Goal: Entertainment & Leisure: Consume media (video, audio)

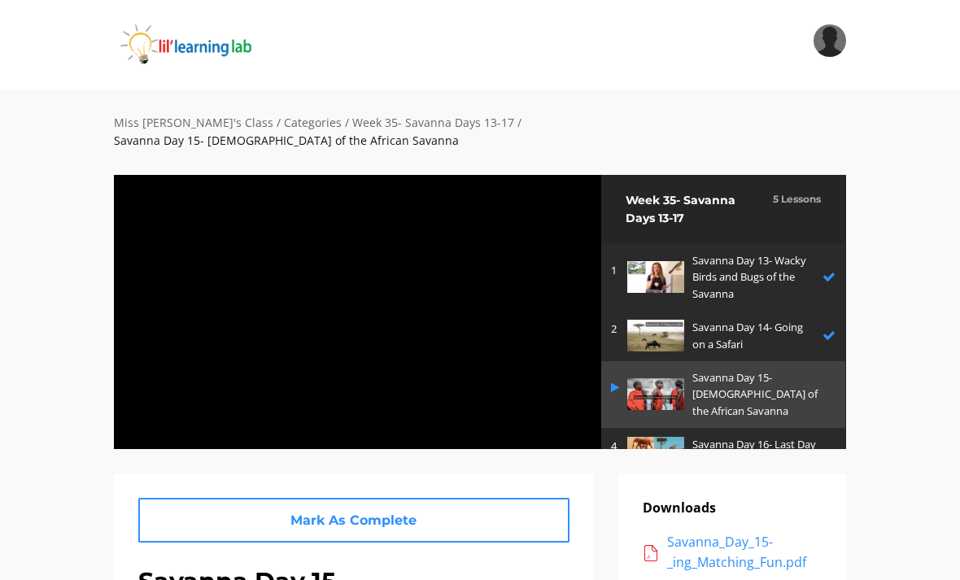
scroll to position [55, 0]
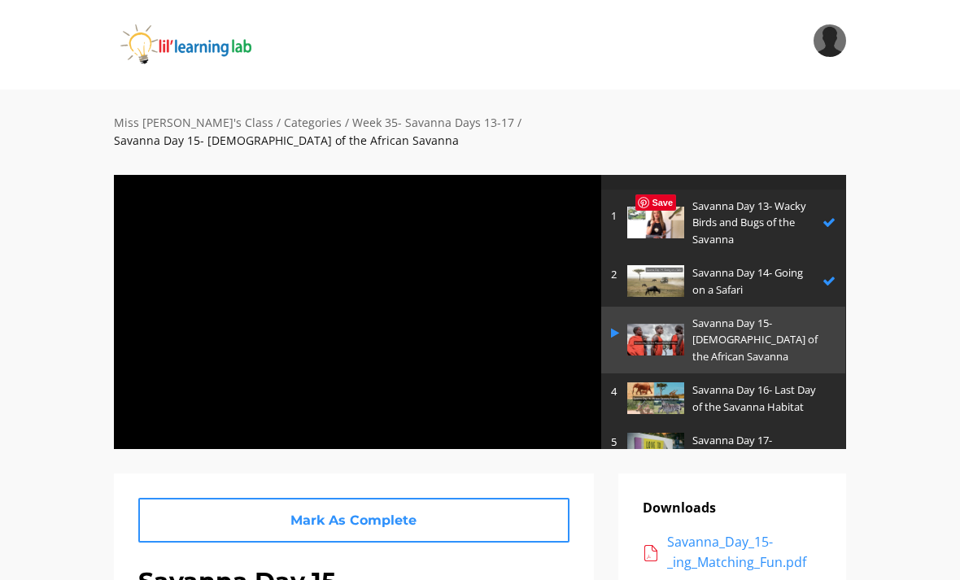
click at [387, 299] on div at bounding box center [357, 312] width 489 height 276
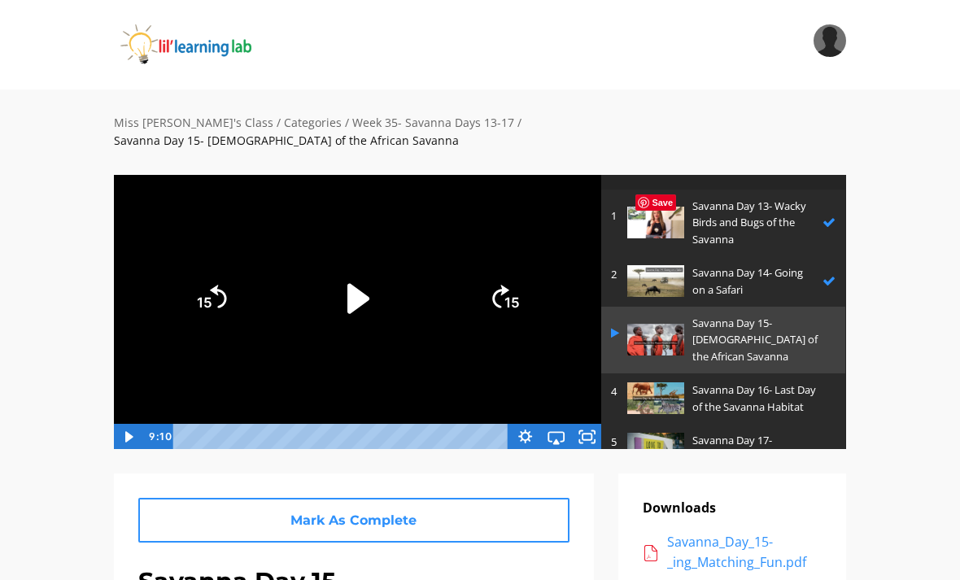
click at [356, 266] on icon "Play Video" at bounding box center [357, 298] width 85 height 85
click at [580, 424] on icon "Fullscreen" at bounding box center [586, 437] width 31 height 26
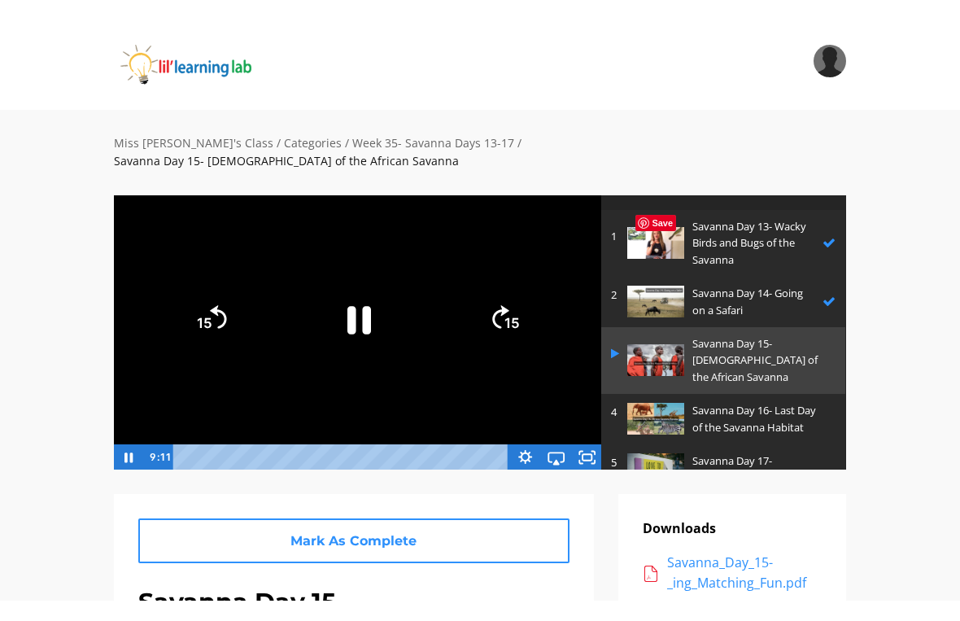
scroll to position [20, 0]
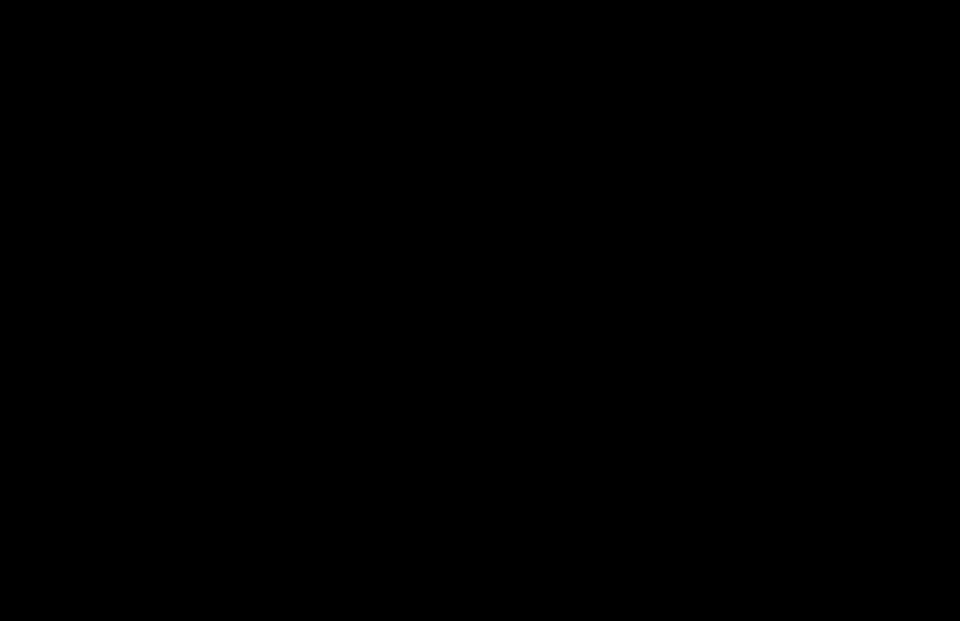
click at [413, 228] on div at bounding box center [480, 310] width 960 height 621
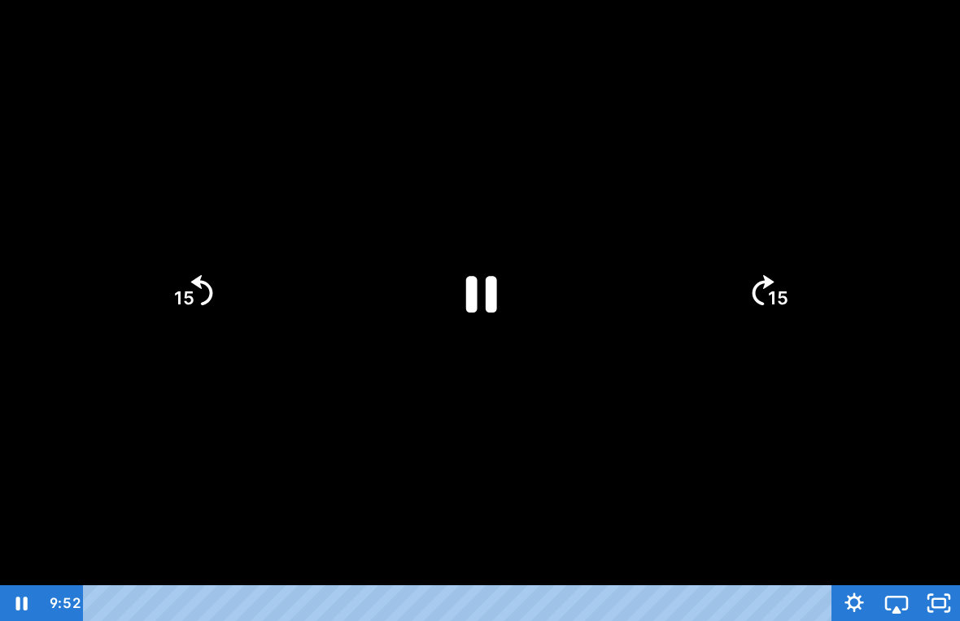
click at [496, 286] on icon "Pause" at bounding box center [481, 294] width 31 height 37
click at [525, 79] on div at bounding box center [480, 310] width 960 height 621
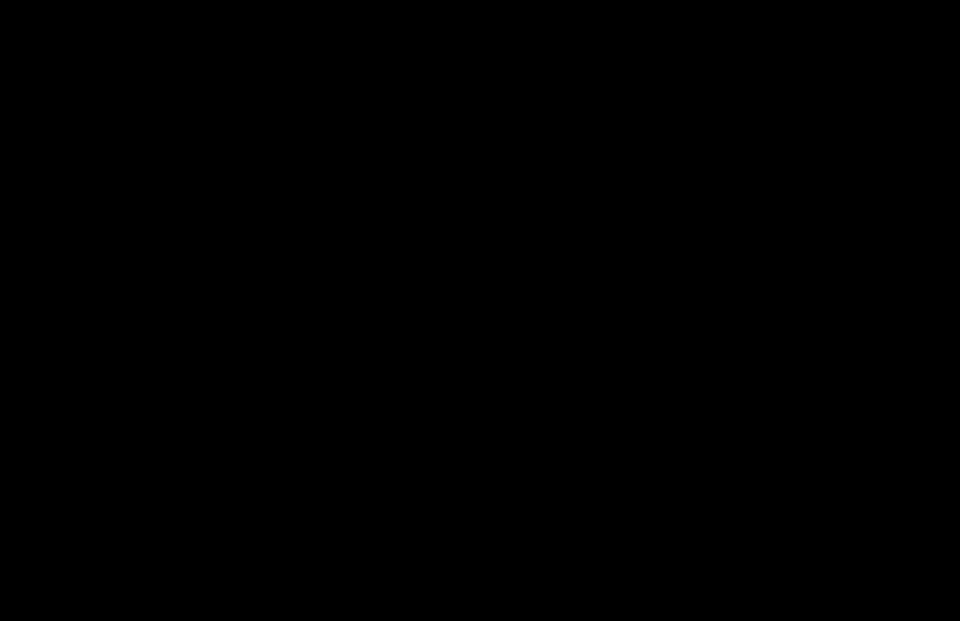
click at [421, 282] on div at bounding box center [480, 310] width 960 height 621
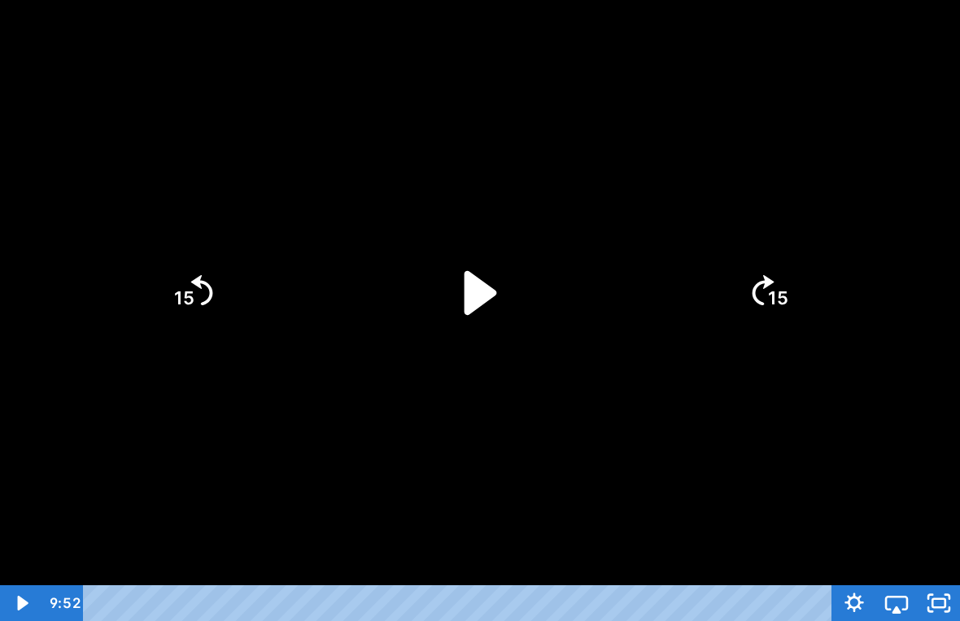
click at [466, 278] on icon "Play Video" at bounding box center [481, 292] width 33 height 44
click at [601, 505] on div at bounding box center [480, 310] width 960 height 621
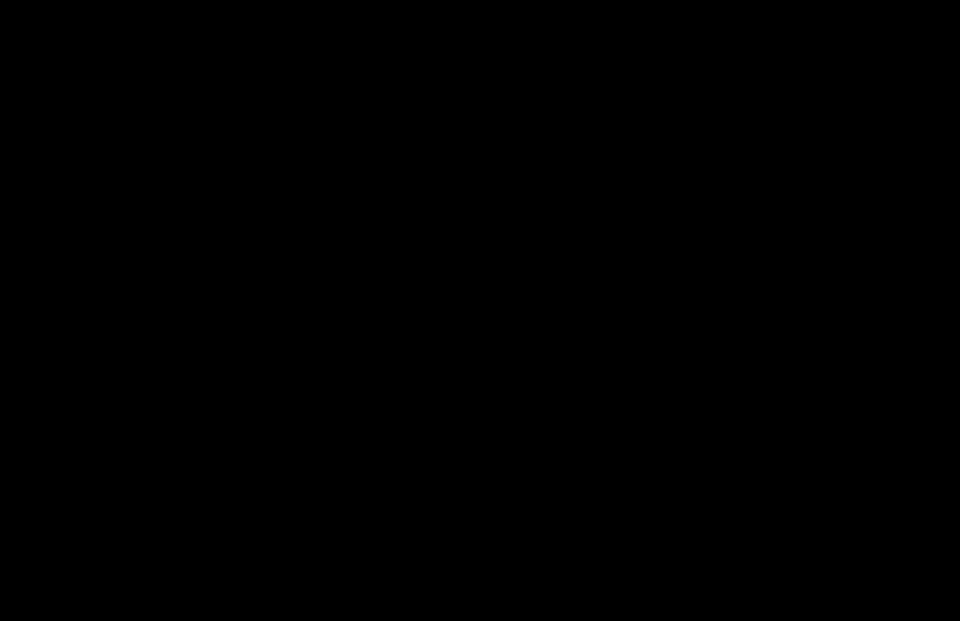
drag, startPoint x: 329, startPoint y: 125, endPoint x: 320, endPoint y: 125, distance: 9.0
click at [329, 125] on div at bounding box center [480, 310] width 960 height 621
click at [257, 349] on div at bounding box center [480, 310] width 960 height 621
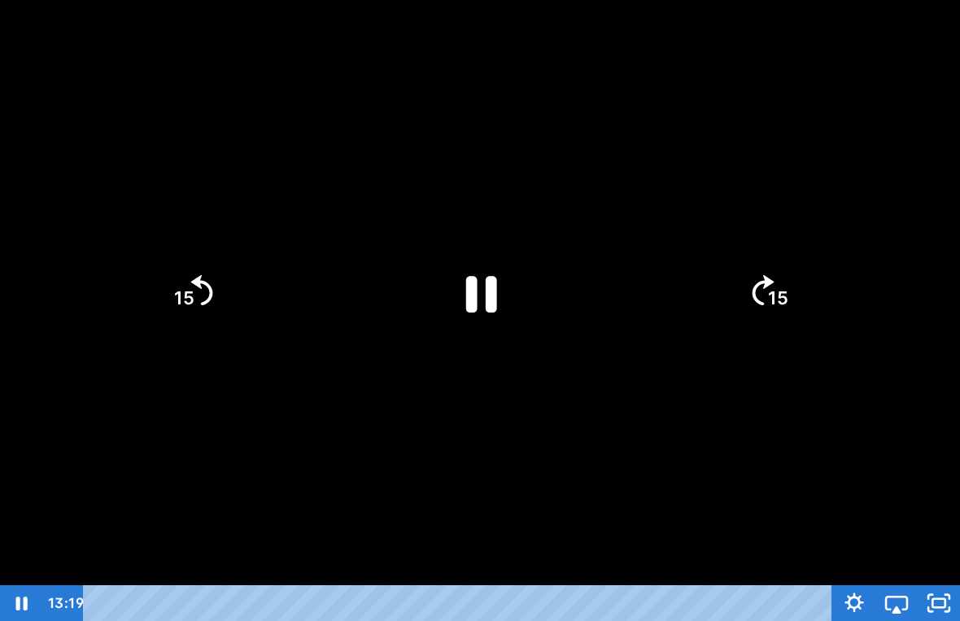
click at [304, 290] on div at bounding box center [480, 310] width 960 height 621
click at [492, 280] on icon "Play Video" at bounding box center [480, 293] width 112 height 112
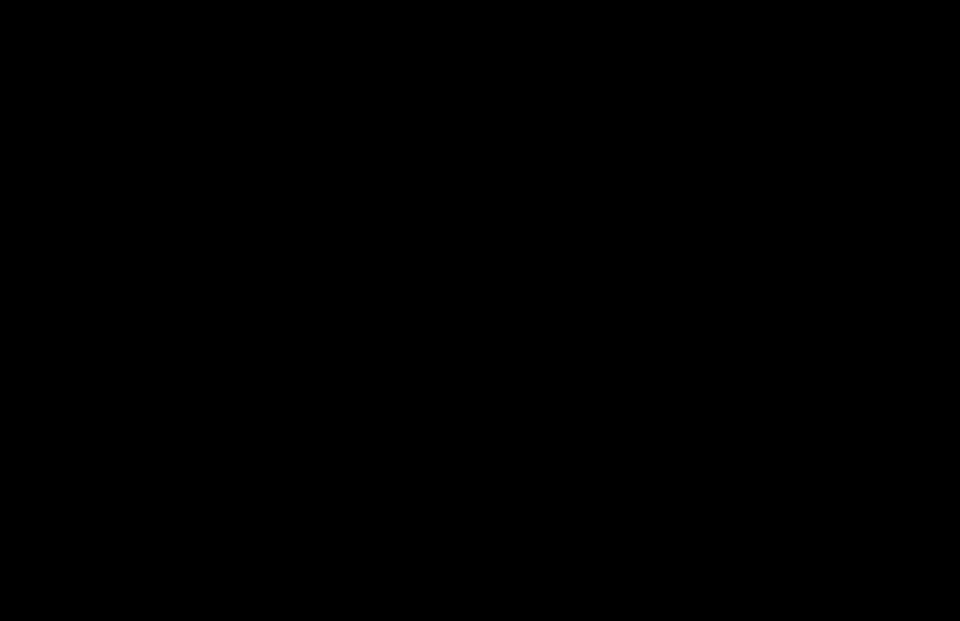
click at [810, 117] on div at bounding box center [480, 310] width 960 height 621
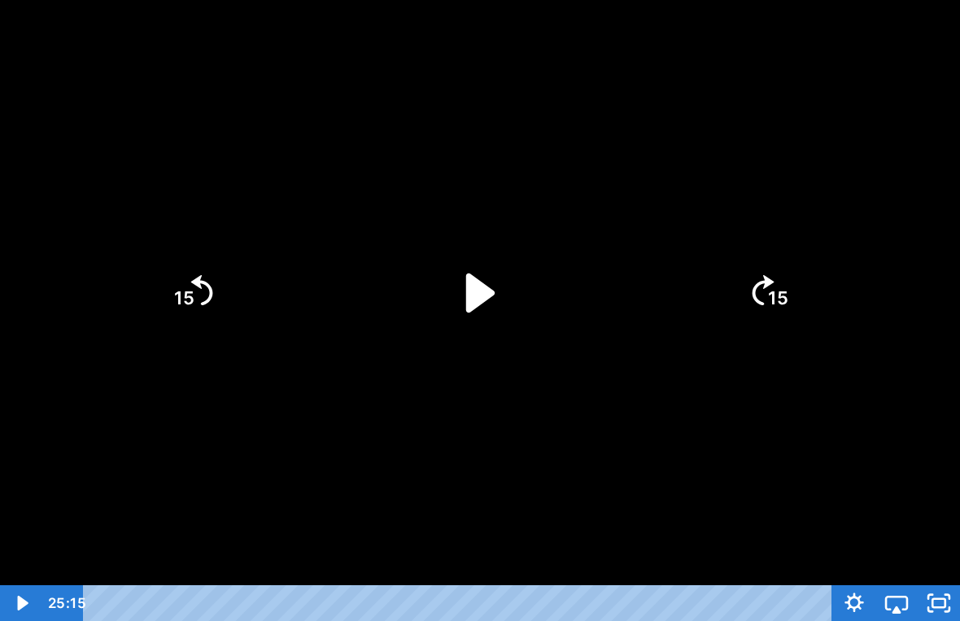
click at [487, 261] on icon "Play Video" at bounding box center [480, 293] width 112 height 112
click at [732, 155] on div at bounding box center [480, 310] width 960 height 621
click at [512, 241] on icon "Play Video" at bounding box center [480, 293] width 112 height 112
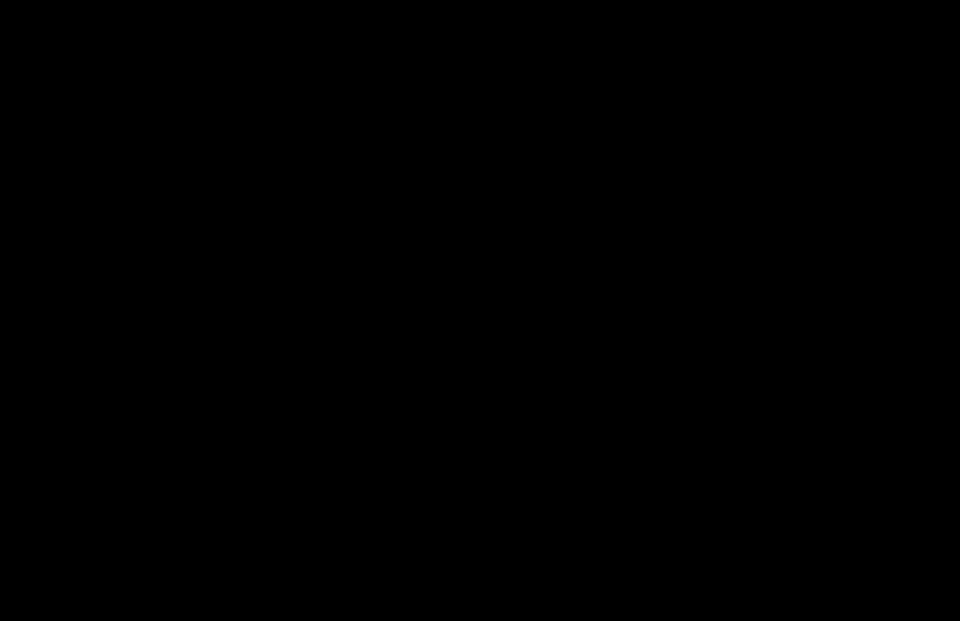
click at [27, 194] on div at bounding box center [480, 310] width 960 height 621
click at [535, 273] on div at bounding box center [480, 310] width 960 height 621
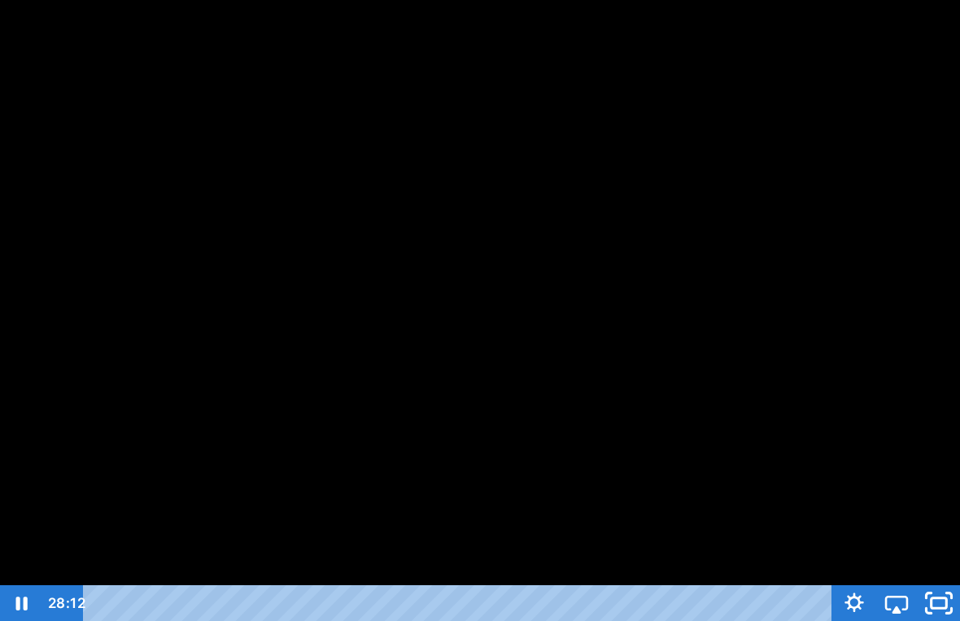
click at [944, 617] on icon "Unfullscreen" at bounding box center [939, 603] width 50 height 43
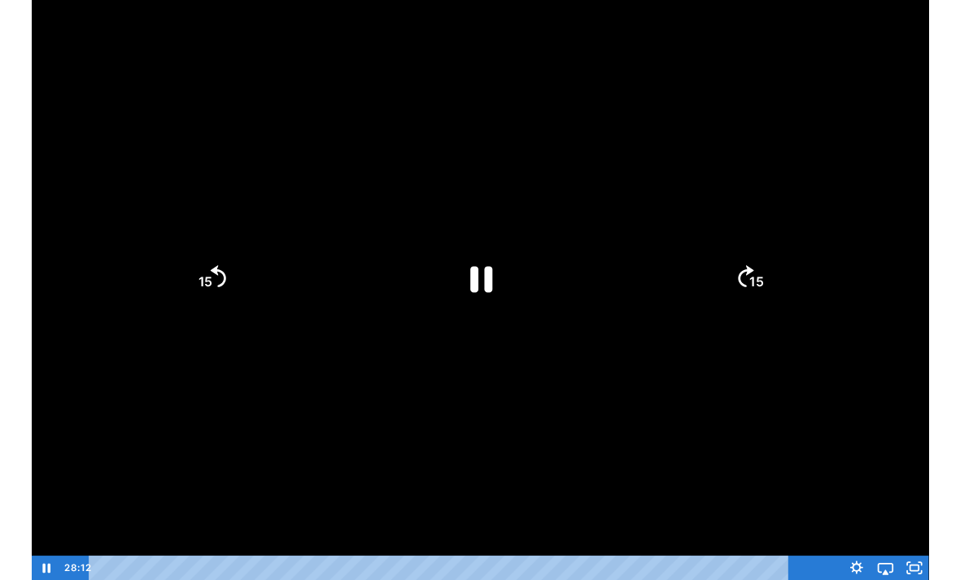
scroll to position [0, 0]
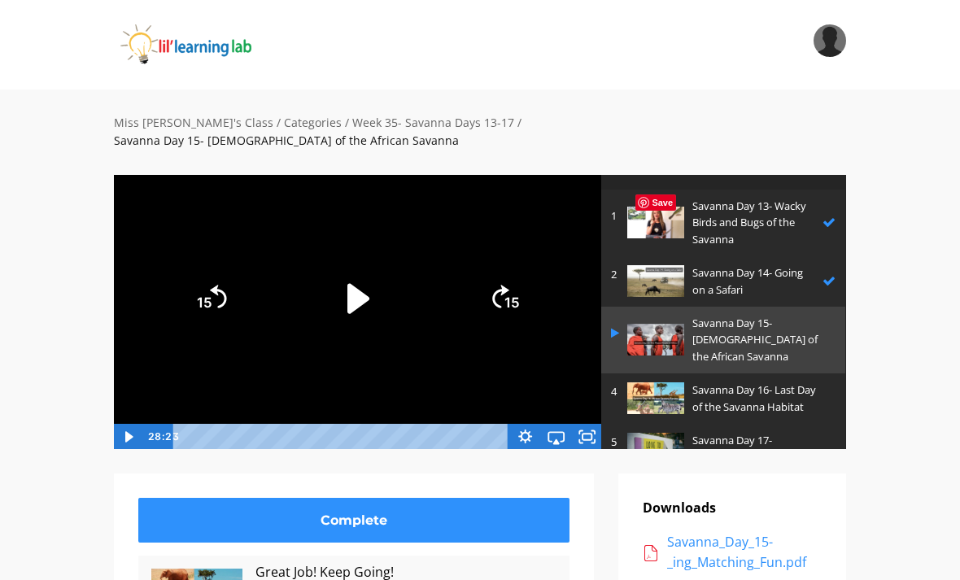
click at [771, 382] on p "Savanna Day 16- Last Day of the Savanna Habitat" at bounding box center [760, 399] width 135 height 34
click at [823, 382] on p "Savanna Day 16- Last Day of the Savanna Habitat" at bounding box center [760, 399] width 135 height 34
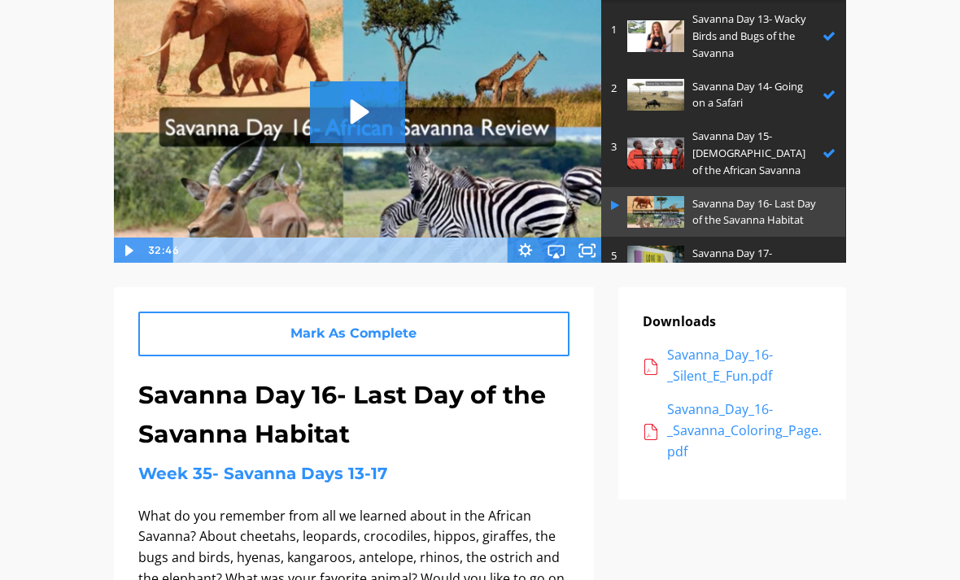
scroll to position [168, 0]
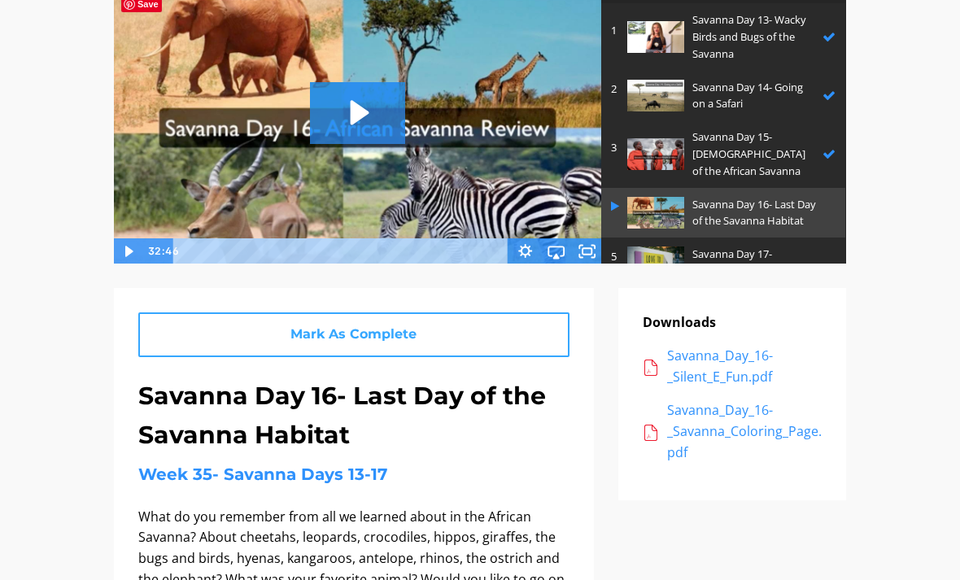
click at [465, 329] on link "Mark As Complete" at bounding box center [353, 334] width 431 height 45
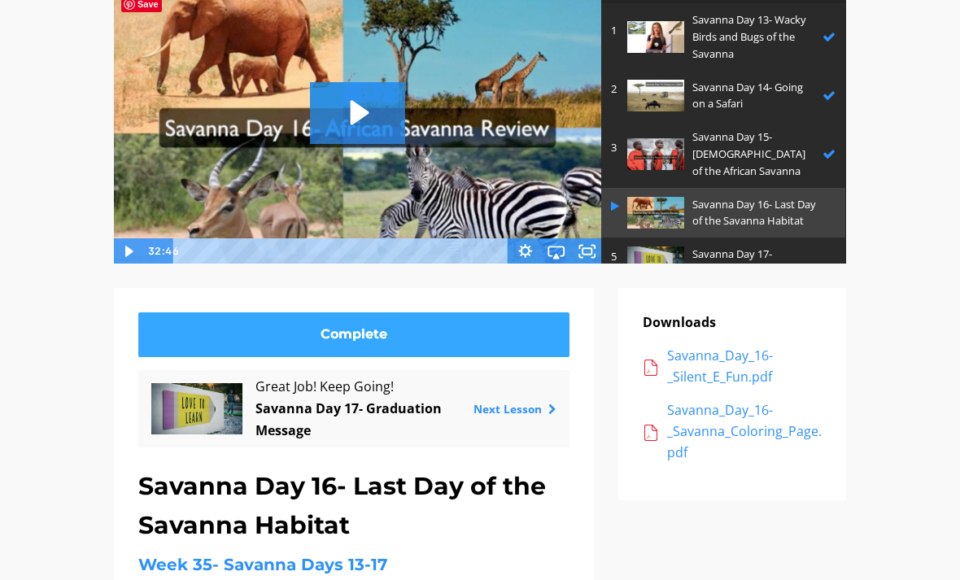
click at [502, 333] on link "Complete" at bounding box center [353, 334] width 431 height 45
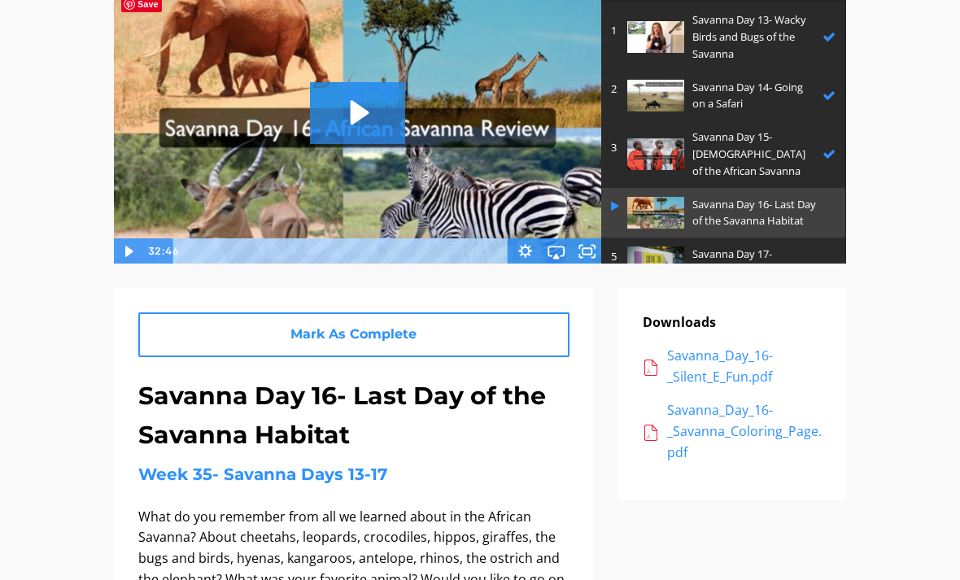
click at [592, 227] on img at bounding box center [357, 126] width 489 height 276
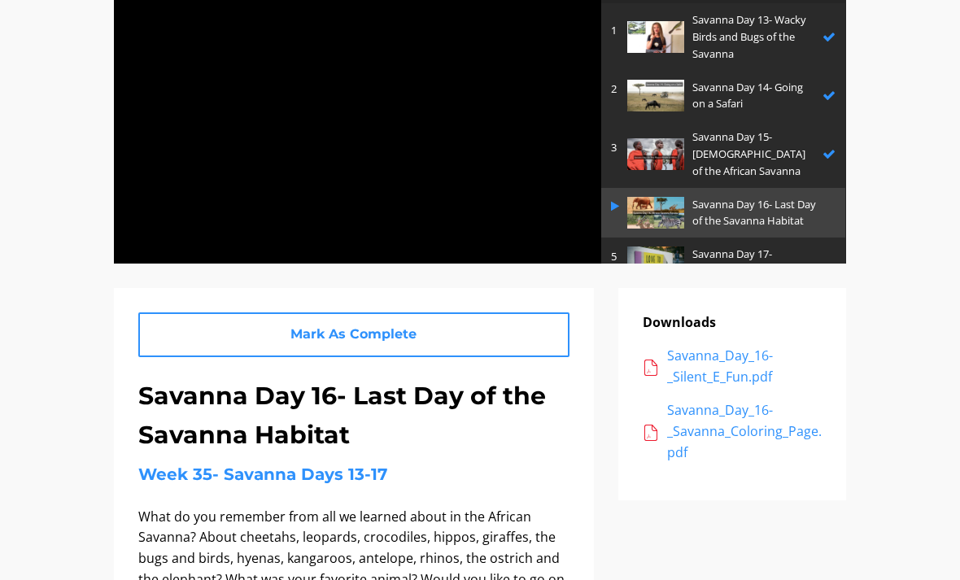
click at [543, 190] on div at bounding box center [357, 126] width 489 height 276
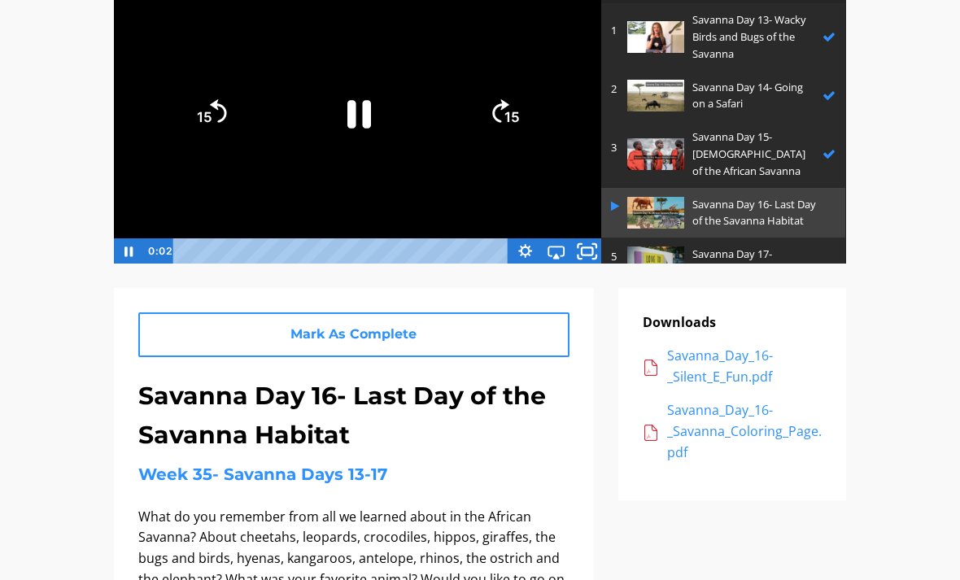
click at [585, 251] on icon "Fullscreen" at bounding box center [587, 250] width 37 height 31
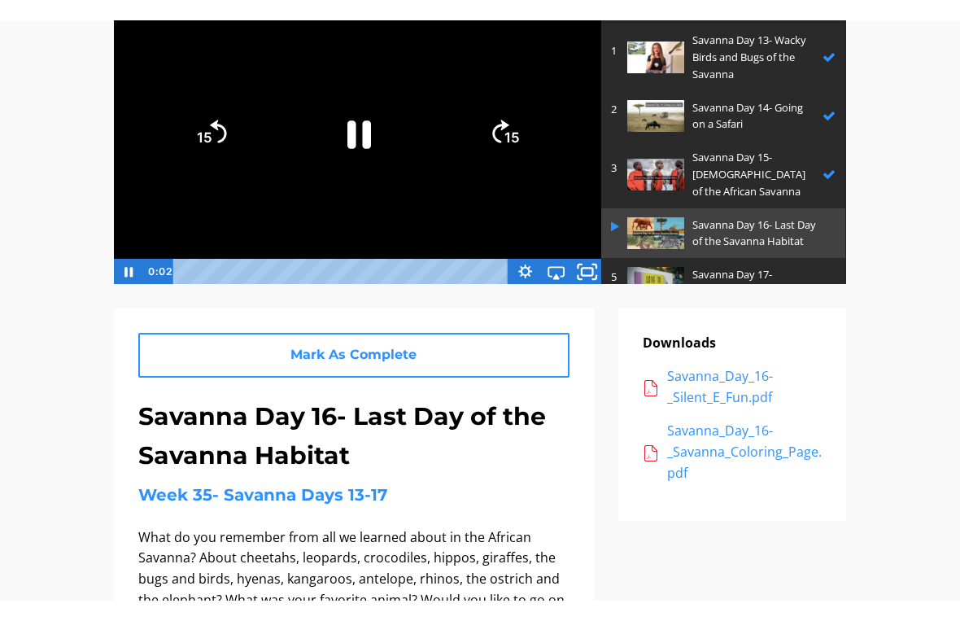
scroll to position [20, 0]
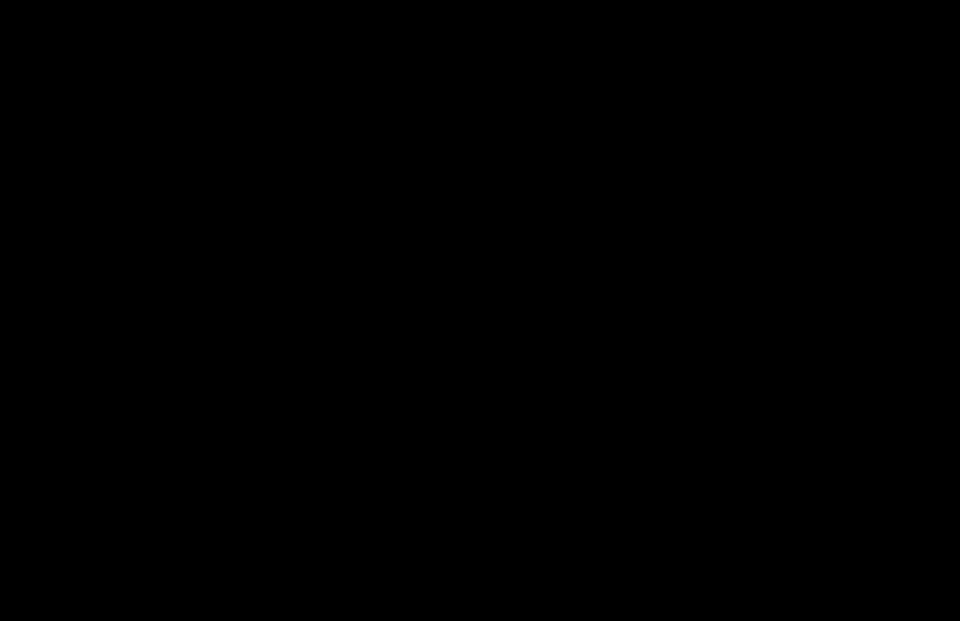
click at [565, 355] on div at bounding box center [480, 310] width 960 height 621
click at [439, 495] on div at bounding box center [480, 310] width 960 height 621
click at [601, 456] on div at bounding box center [480, 310] width 960 height 621
click at [584, 442] on div at bounding box center [480, 310] width 960 height 621
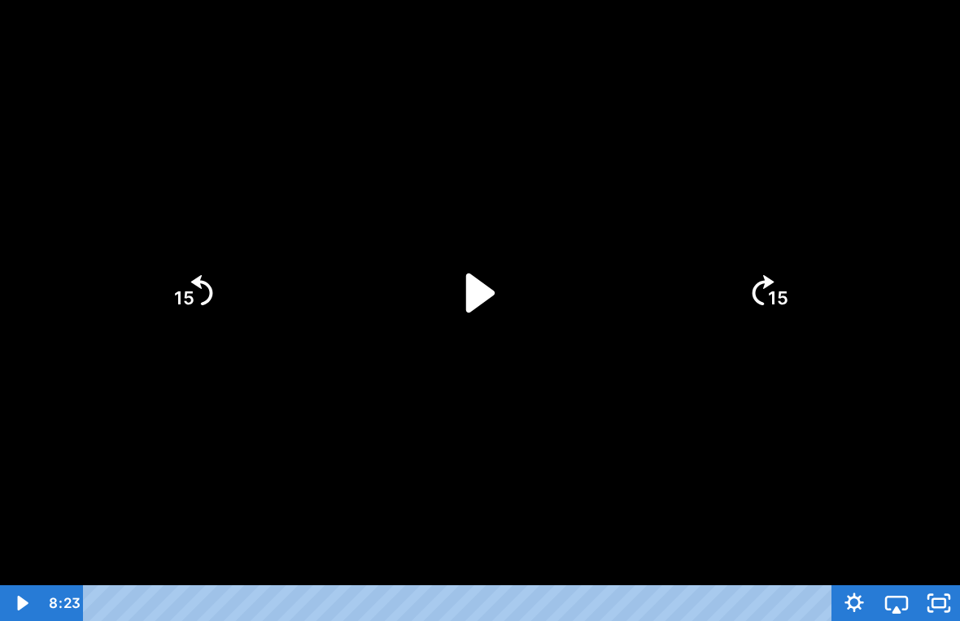
click at [483, 330] on icon "Play Video" at bounding box center [480, 293] width 112 height 112
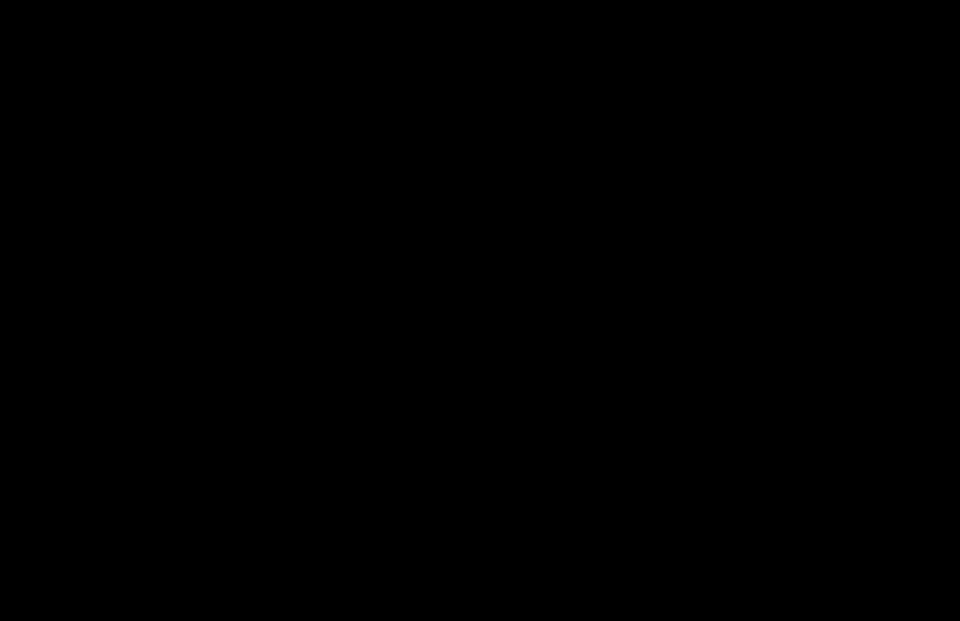
click at [670, 498] on div at bounding box center [480, 310] width 960 height 621
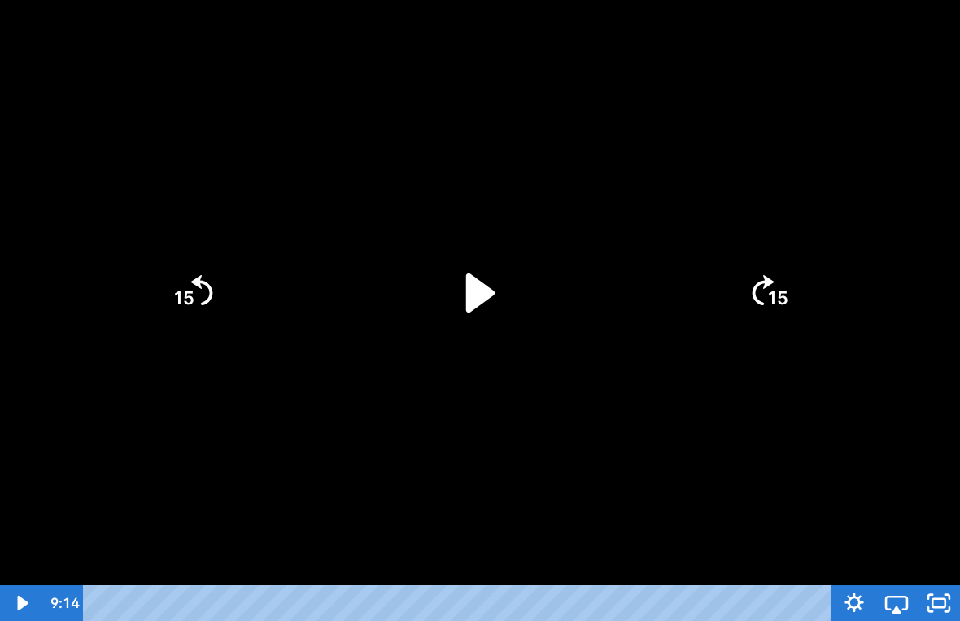
click at [475, 247] on icon "Play Video" at bounding box center [480, 293] width 112 height 112
click at [573, 452] on div at bounding box center [480, 310] width 960 height 621
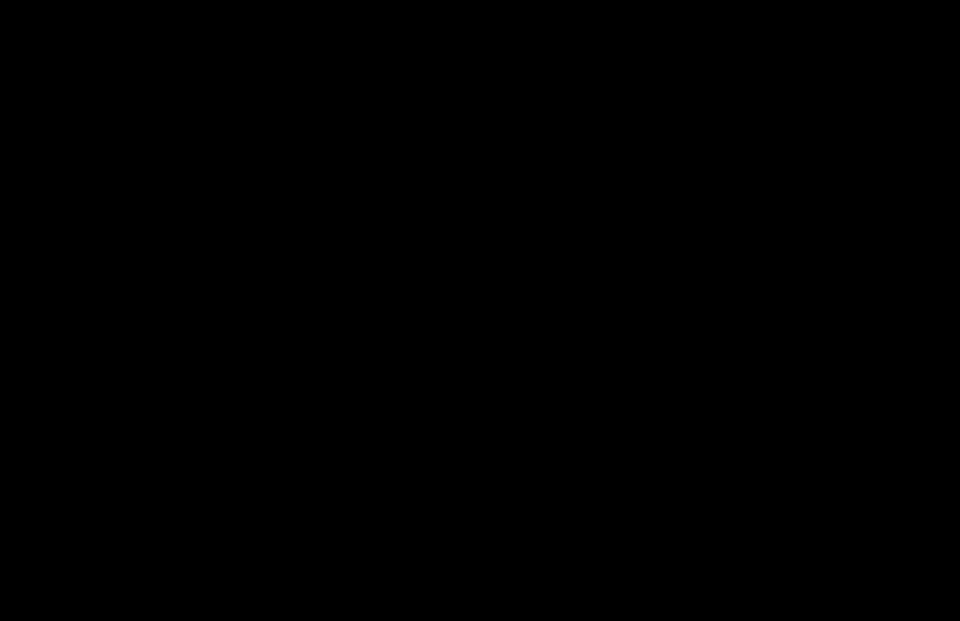
click at [592, 303] on div at bounding box center [480, 310] width 960 height 621
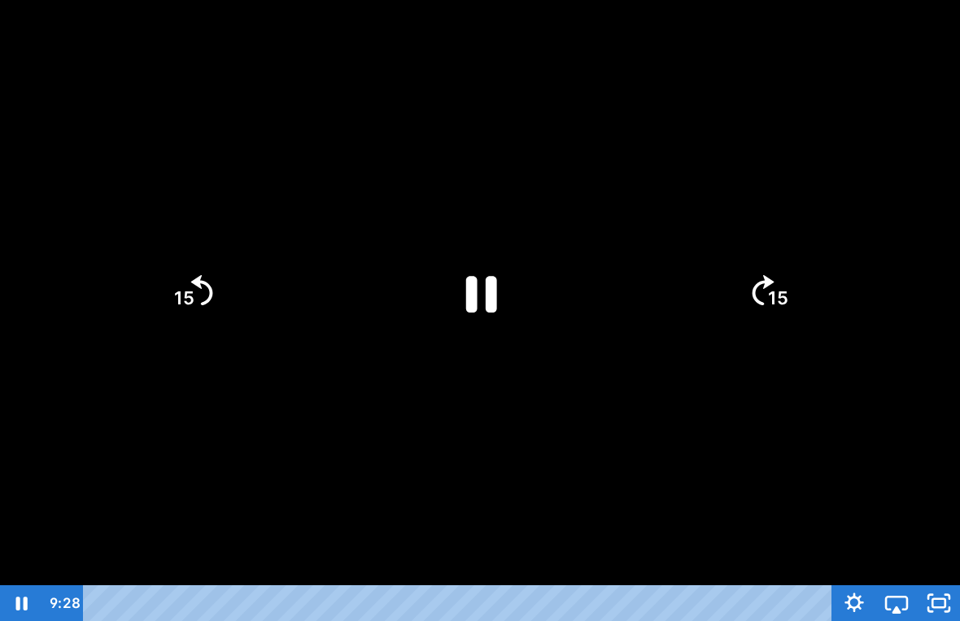
click at [460, 307] on icon "Pause" at bounding box center [480, 293] width 112 height 112
click at [461, 301] on icon "Play Video" at bounding box center [480, 293] width 112 height 112
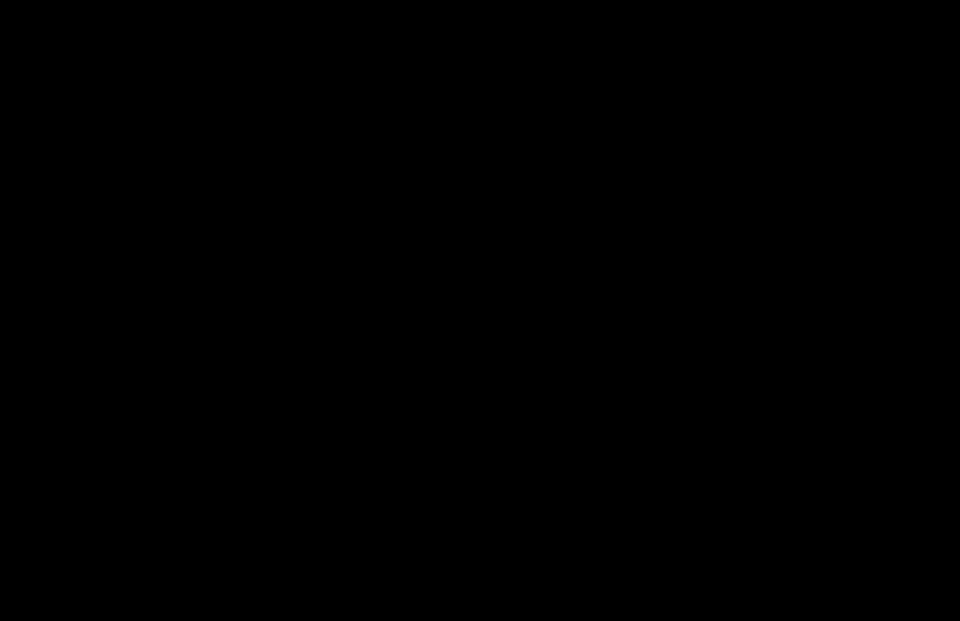
click at [224, 397] on div at bounding box center [480, 310] width 960 height 621
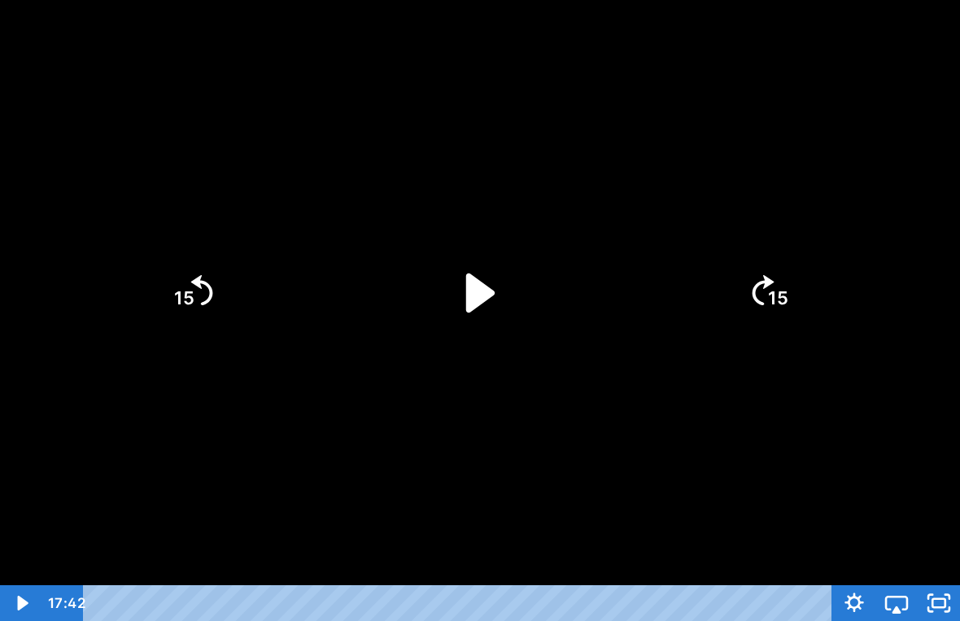
click at [202, 326] on icon "15" at bounding box center [192, 292] width 78 height 78
click at [202, 325] on icon "15" at bounding box center [192, 292] width 78 height 78
click at [208, 310] on icon "15" at bounding box center [192, 292] width 78 height 78
click at [208, 304] on icon "Skip back 15 seconds" at bounding box center [202, 289] width 22 height 30
click at [192, 296] on icon "15" at bounding box center [192, 292] width 78 height 78
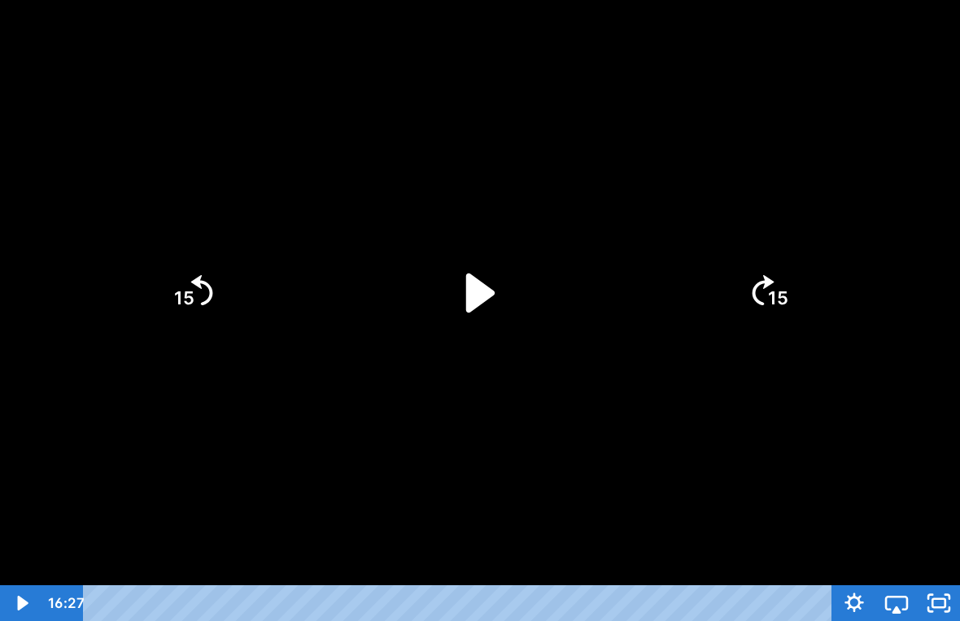
click at [191, 295] on tspan "15" at bounding box center [184, 297] width 20 height 21
click at [171, 289] on icon "15" at bounding box center [192, 292] width 78 height 78
click at [170, 289] on icon "15" at bounding box center [192, 292] width 78 height 78
click at [199, 268] on icon "15" at bounding box center [192, 224] width 98 height 98
click at [505, 281] on icon "Play Video" at bounding box center [480, 292] width 126 height 126
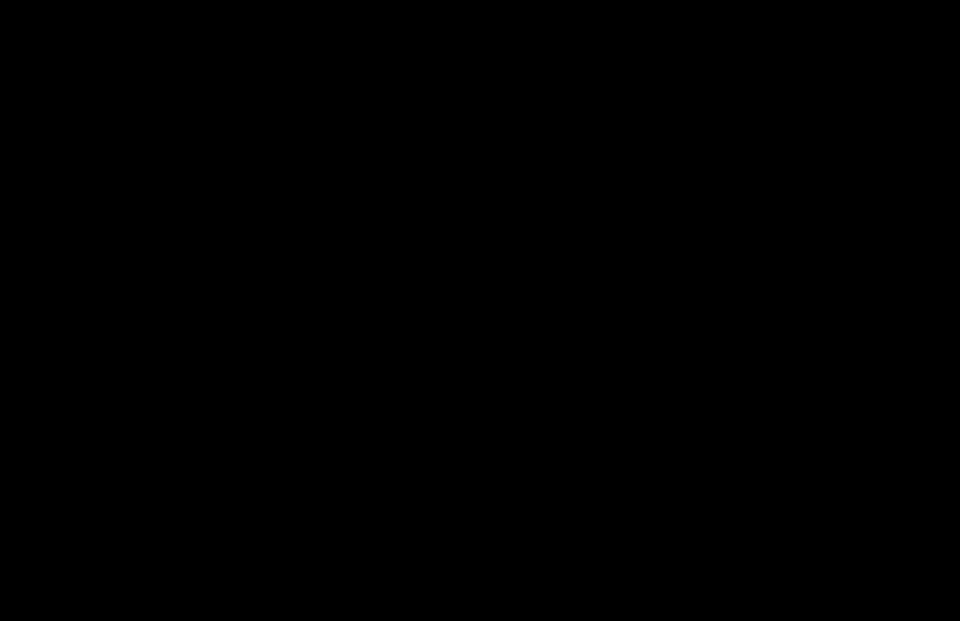
click at [577, 413] on div at bounding box center [480, 310] width 960 height 621
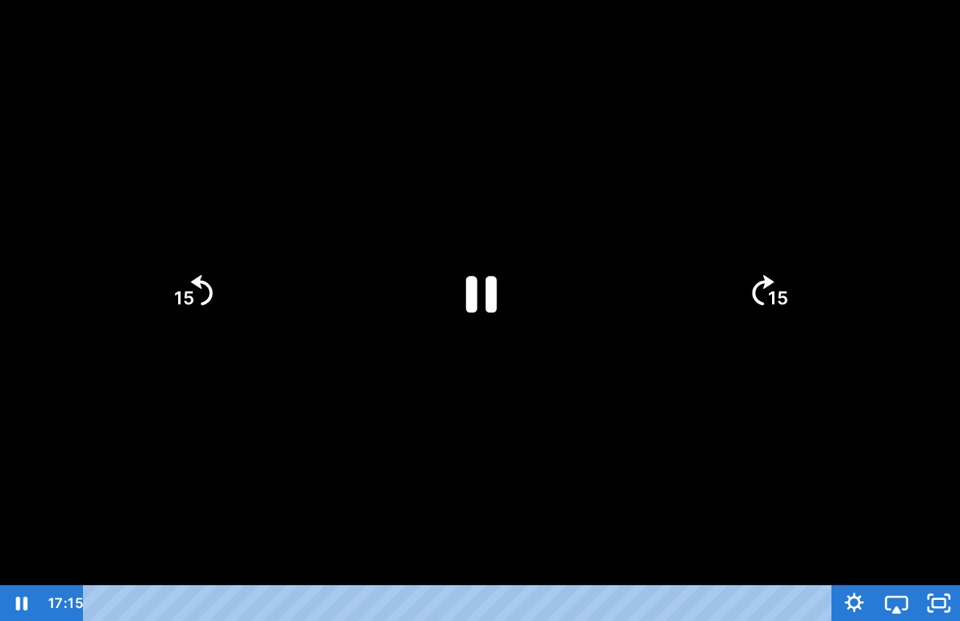
click at [492, 301] on icon "Pause" at bounding box center [481, 294] width 31 height 37
click at [649, 452] on div at bounding box center [480, 310] width 960 height 621
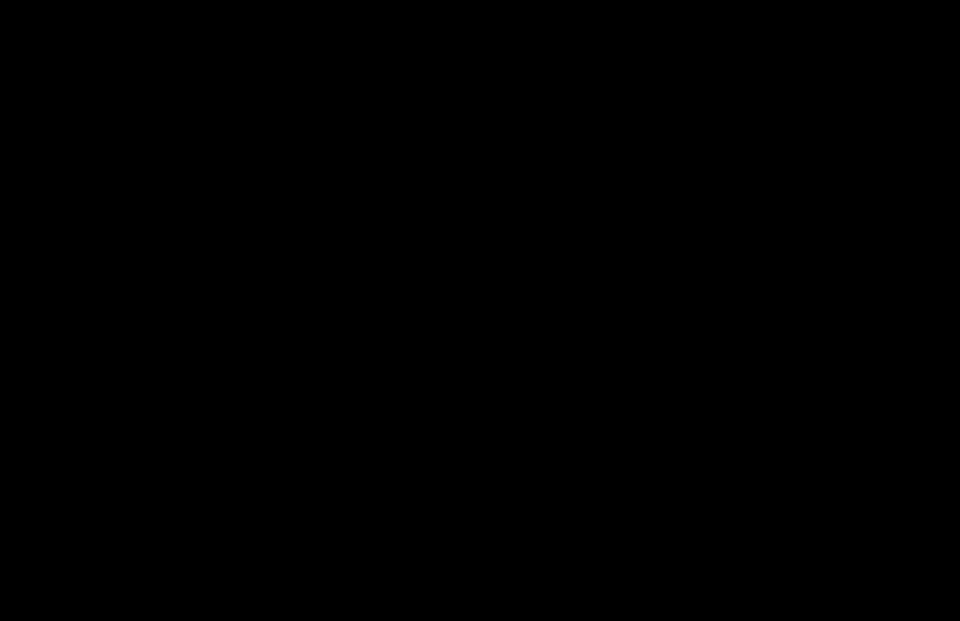
drag, startPoint x: 697, startPoint y: 360, endPoint x: 692, endPoint y: 343, distance: 18.0
click at [697, 360] on div at bounding box center [480, 310] width 960 height 621
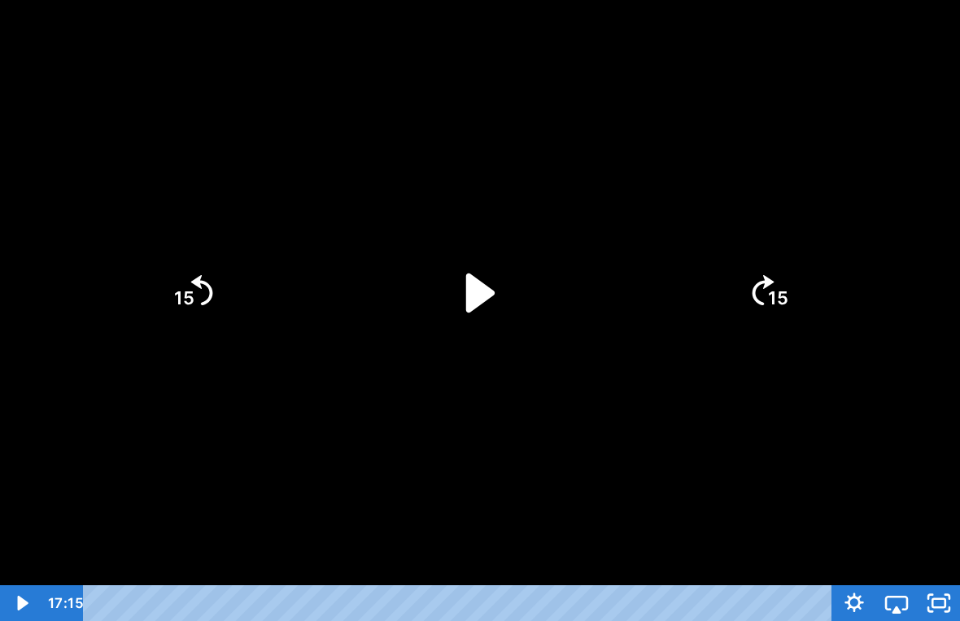
click at [458, 273] on icon "Play Video" at bounding box center [480, 293] width 112 height 112
click at [582, 342] on div at bounding box center [480, 310] width 960 height 621
click at [496, 284] on icon "Play Video" at bounding box center [480, 292] width 126 height 126
click at [623, 421] on div at bounding box center [480, 310] width 960 height 621
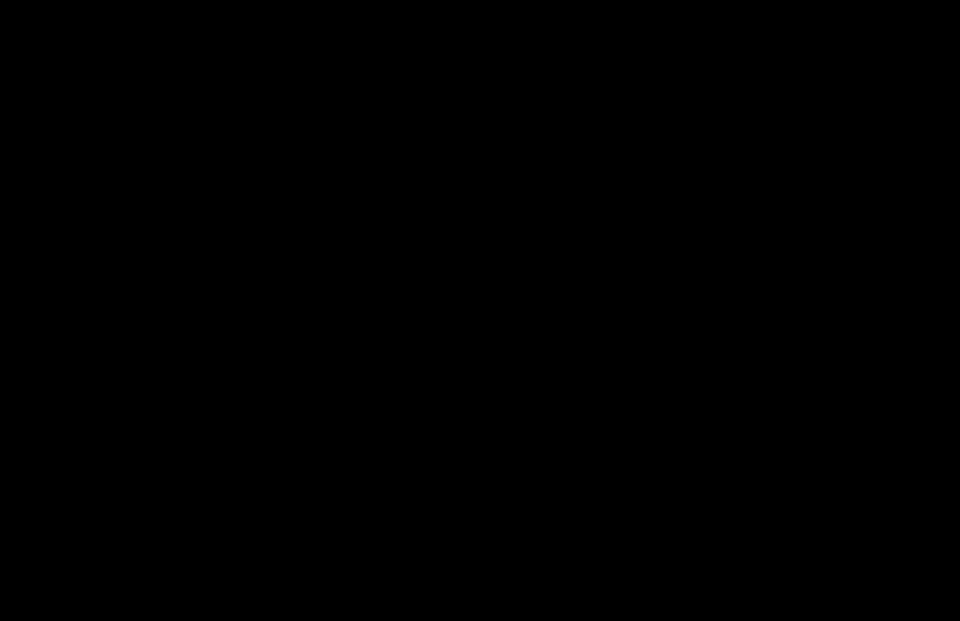
click at [532, 369] on div at bounding box center [480, 310] width 960 height 621
click at [528, 424] on div at bounding box center [480, 310] width 960 height 621
click at [649, 94] on div at bounding box center [480, 310] width 960 height 621
click at [492, 362] on div at bounding box center [480, 310] width 960 height 621
click at [749, 535] on div at bounding box center [480, 310] width 960 height 621
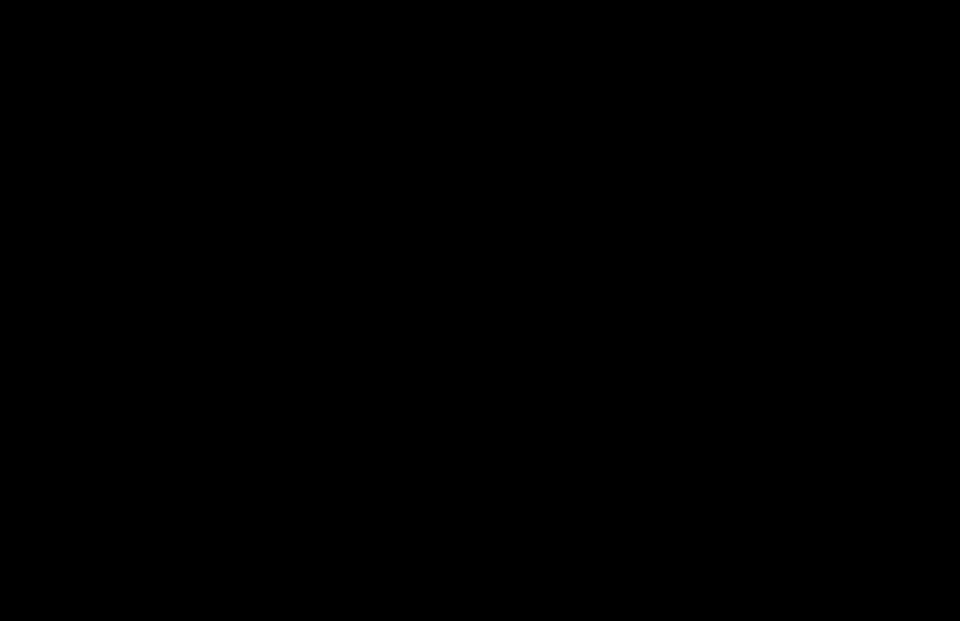
click at [298, 397] on div at bounding box center [480, 310] width 960 height 621
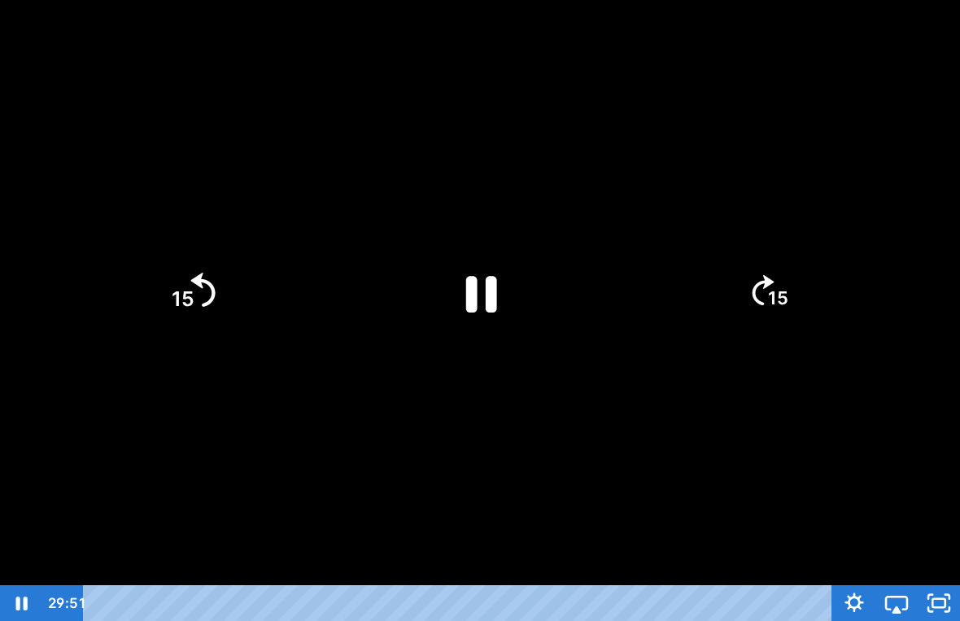
click at [177, 322] on icon "15" at bounding box center [192, 292] width 88 height 88
click at [177, 311] on tspan "15" at bounding box center [183, 298] width 23 height 24
click at [192, 273] on icon "15" at bounding box center [192, 292] width 88 height 88
click at [191, 273] on icon "15" at bounding box center [192, 292] width 88 height 88
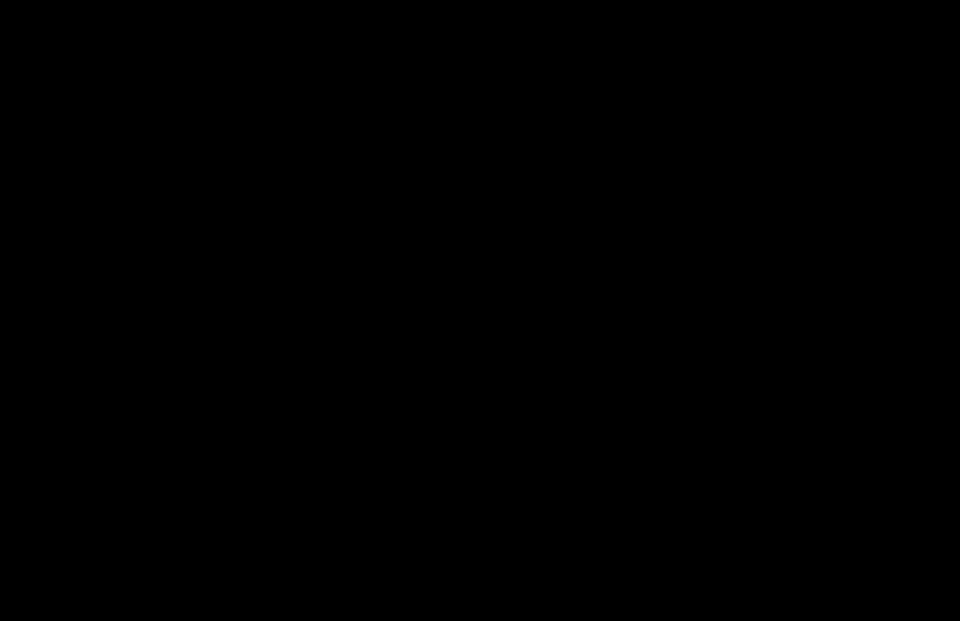
click at [722, 574] on div at bounding box center [480, 310] width 960 height 621
click at [451, 313] on div at bounding box center [480, 310] width 960 height 621
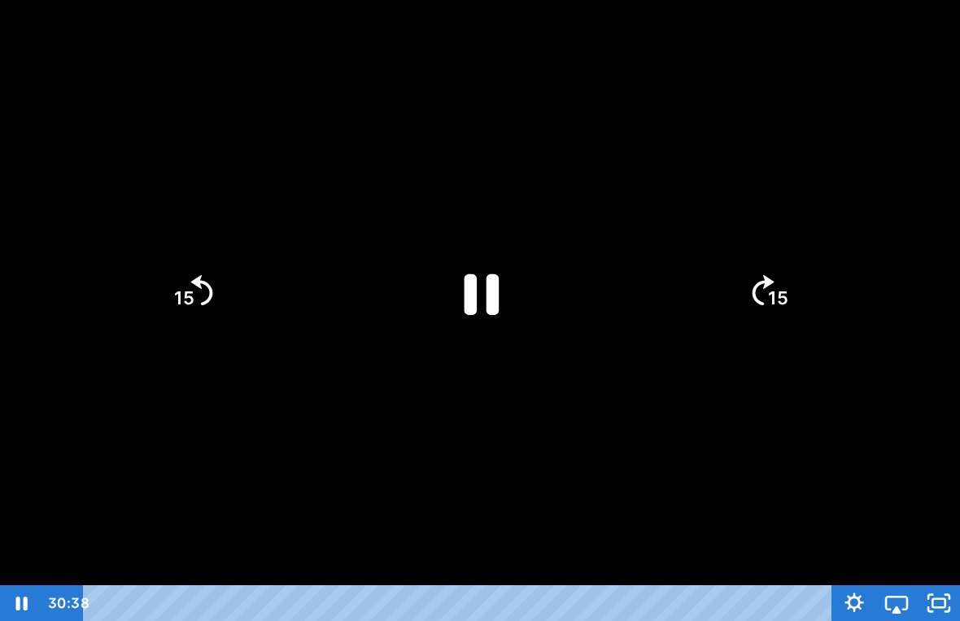
click at [474, 291] on icon "Pause" at bounding box center [482, 293] width 35 height 41
click at [685, 437] on div at bounding box center [480, 310] width 960 height 621
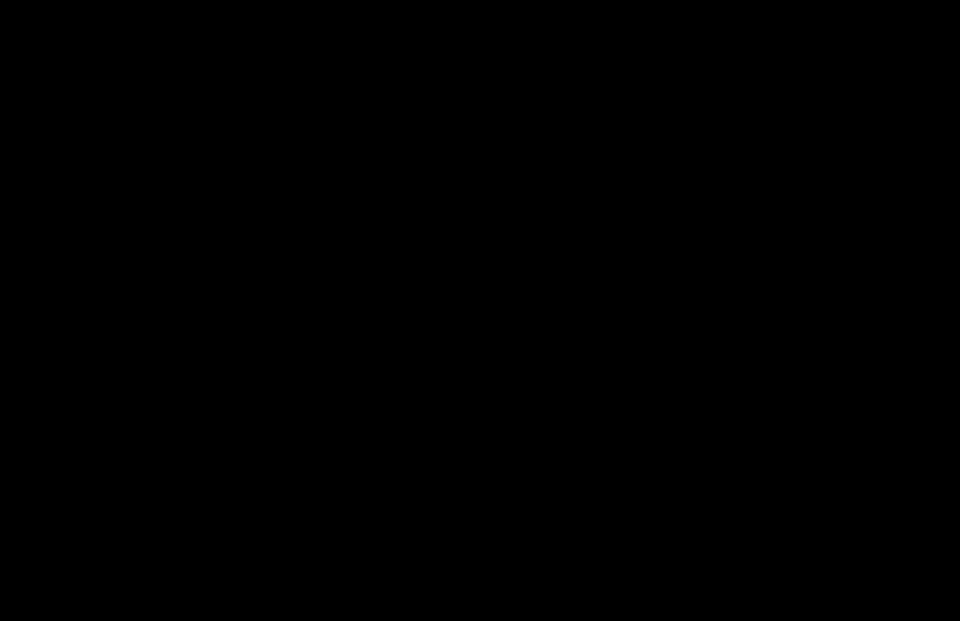
click at [618, 206] on div at bounding box center [480, 310] width 960 height 621
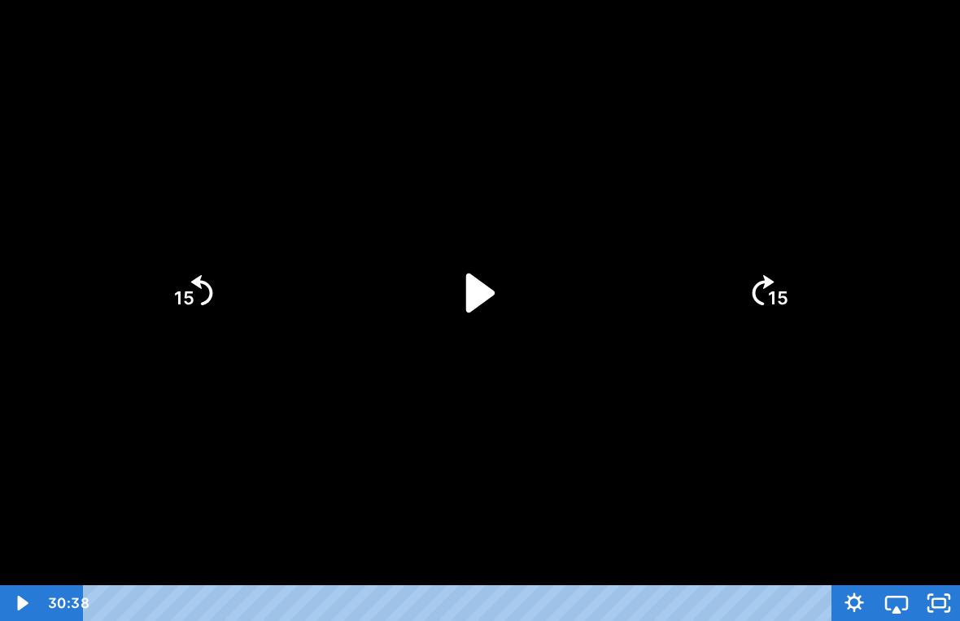
click at [491, 286] on icon "Play Video" at bounding box center [480, 293] width 112 height 112
click at [595, 231] on div at bounding box center [480, 310] width 960 height 621
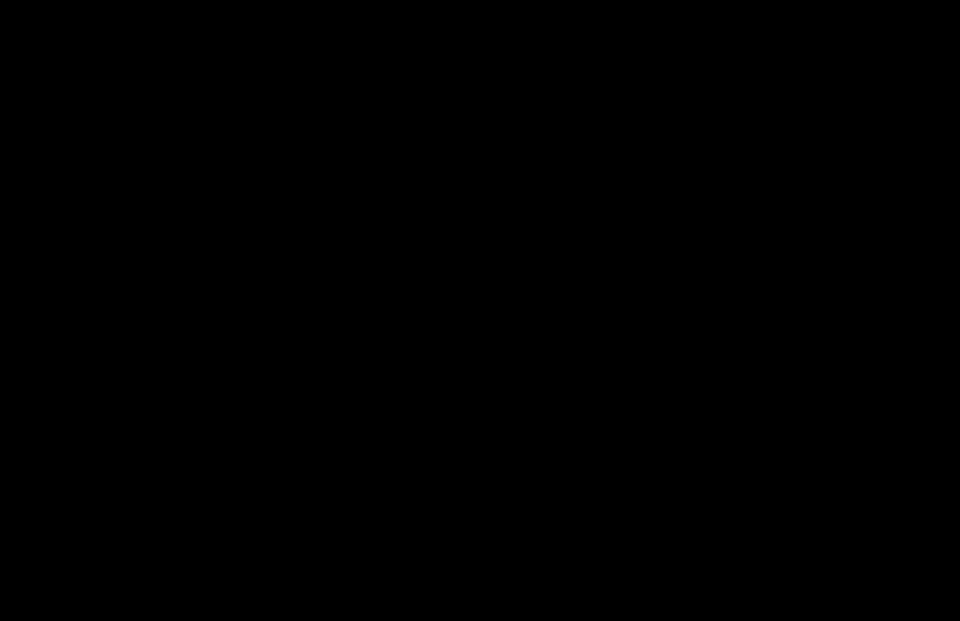
click at [598, 259] on div at bounding box center [480, 310] width 960 height 621
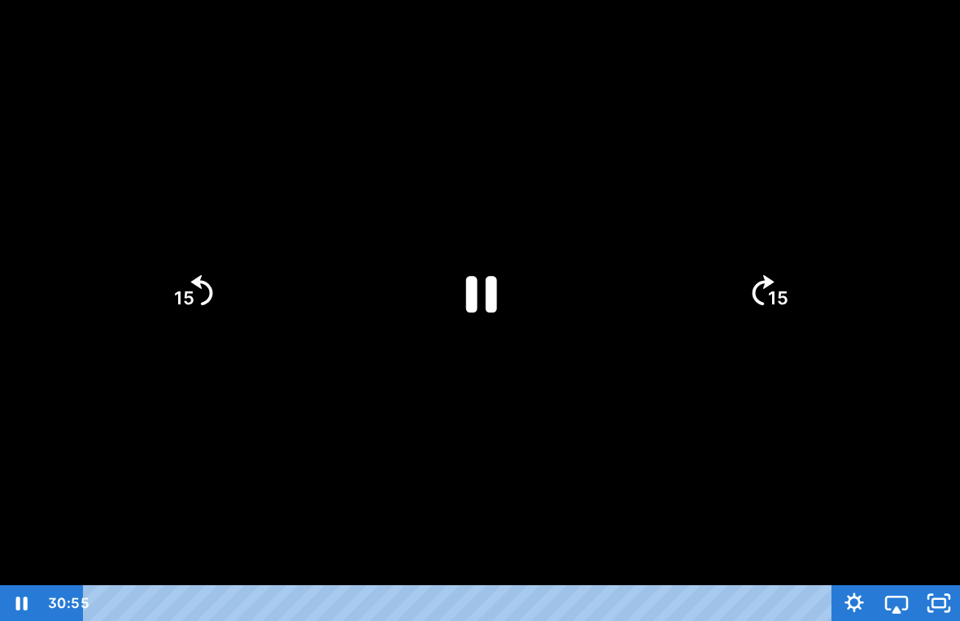
click at [497, 298] on icon "Pause" at bounding box center [480, 293] width 112 height 112
click at [671, 323] on div at bounding box center [480, 310] width 960 height 621
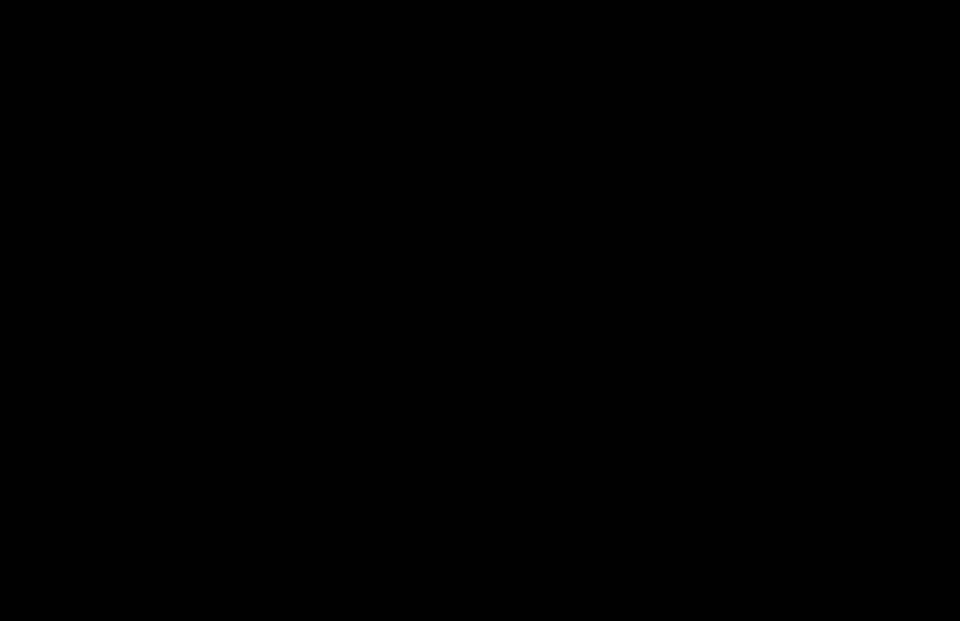
click at [625, 493] on div at bounding box center [480, 310] width 960 height 621
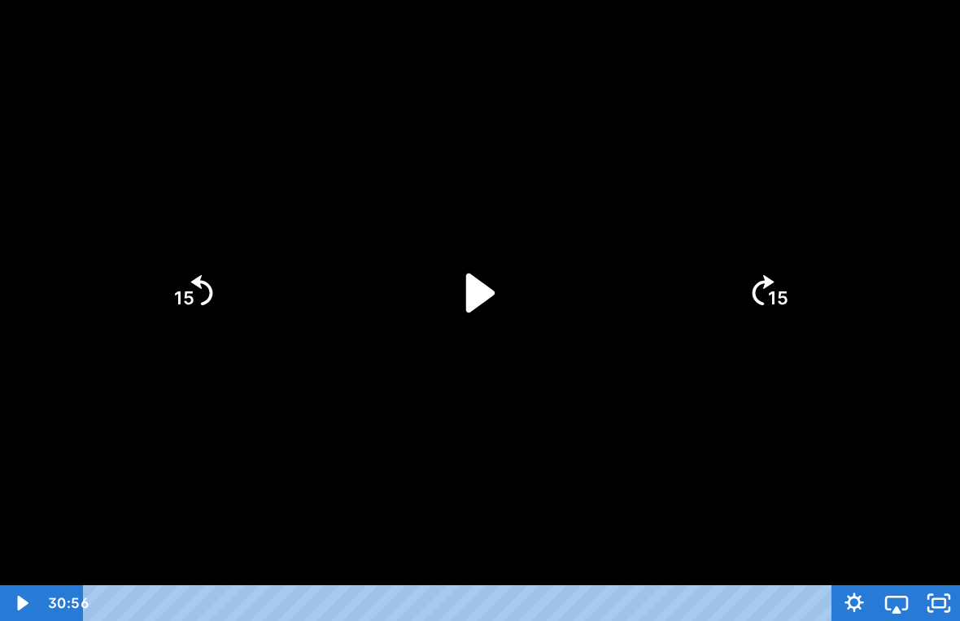
click at [483, 283] on icon "Play Video" at bounding box center [480, 292] width 28 height 39
click at [601, 352] on div at bounding box center [480, 310] width 960 height 621
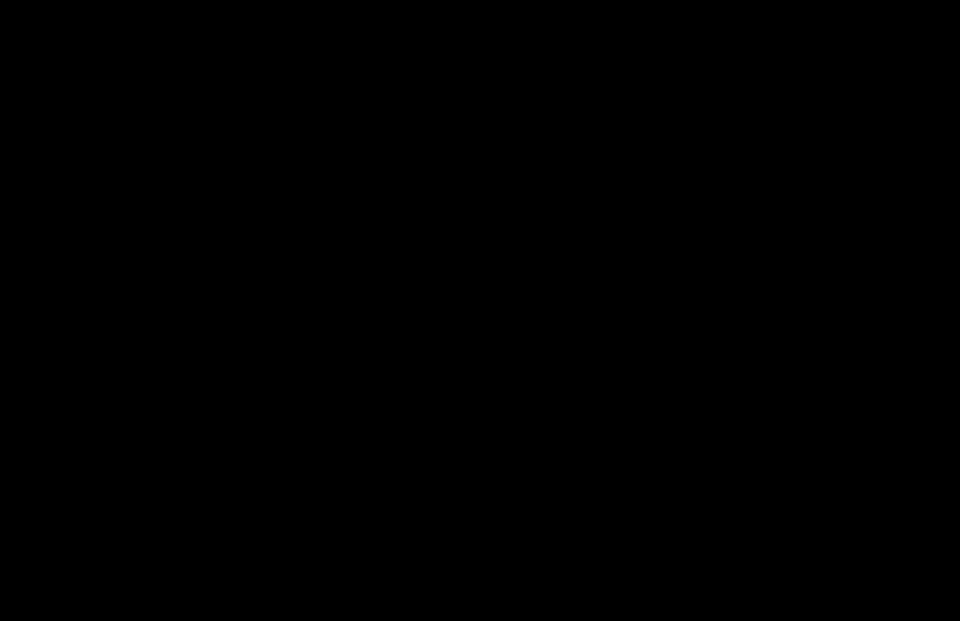
click at [807, 561] on div at bounding box center [480, 310] width 960 height 621
click at [938, 579] on rect "Unfullscreen" at bounding box center [939, 603] width 15 height 10
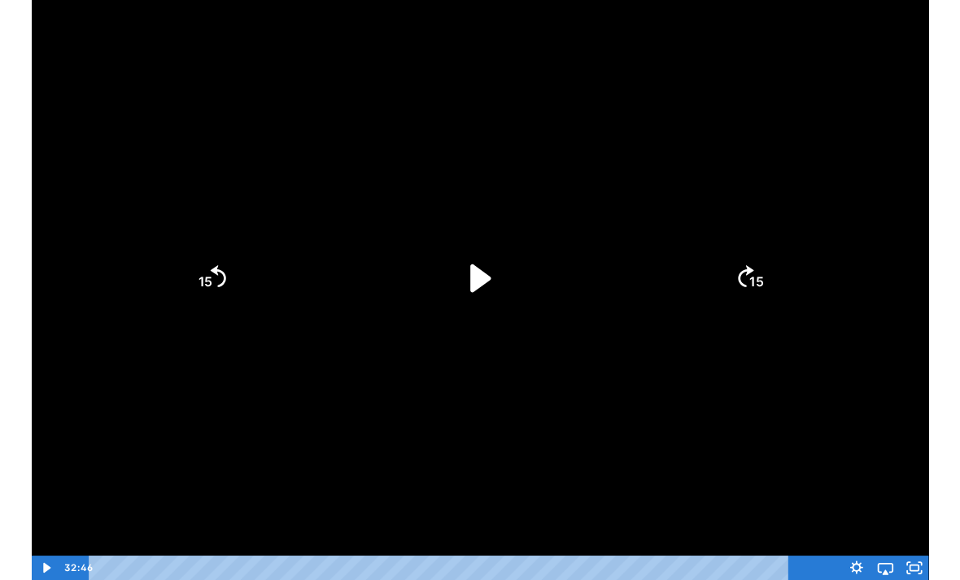
scroll to position [168, 0]
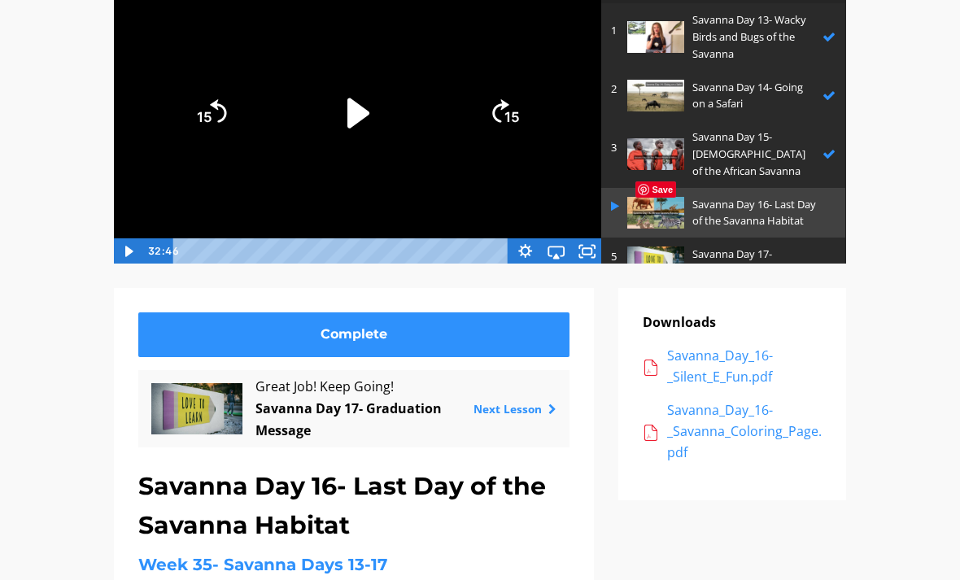
click at [742, 246] on p "Savanna Day 17- Graduation Message" at bounding box center [760, 263] width 135 height 34
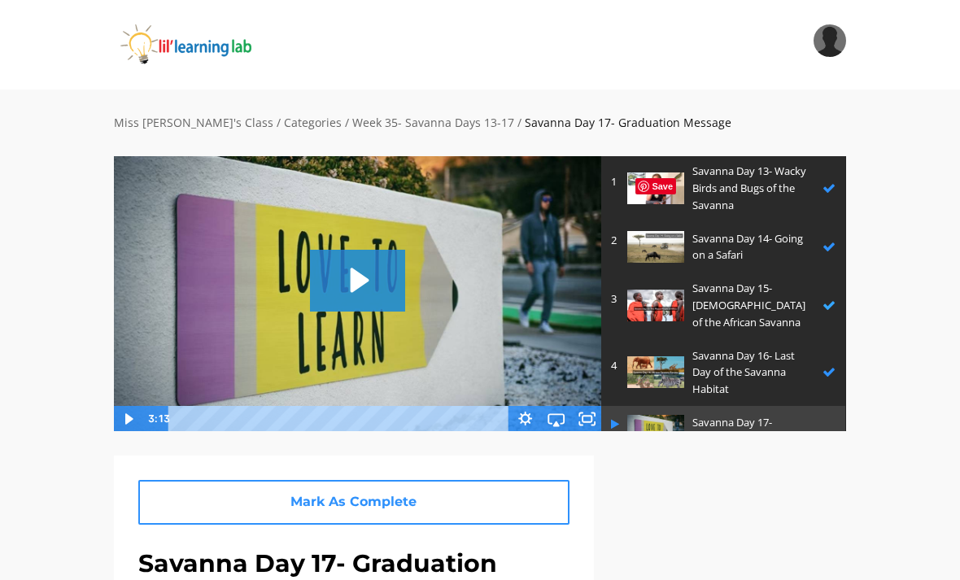
scroll to position [66, 0]
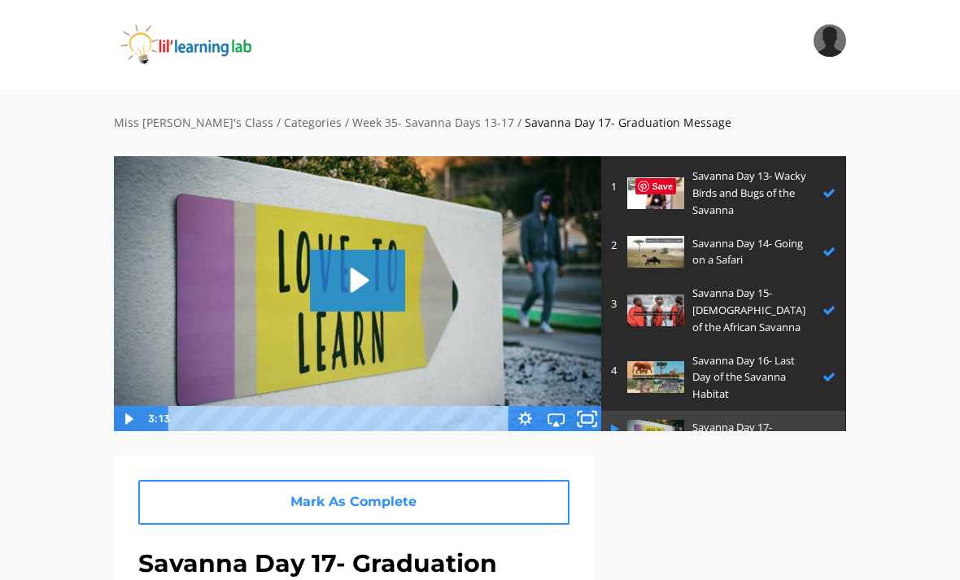
click at [597, 422] on icon "Fullscreen" at bounding box center [587, 418] width 37 height 31
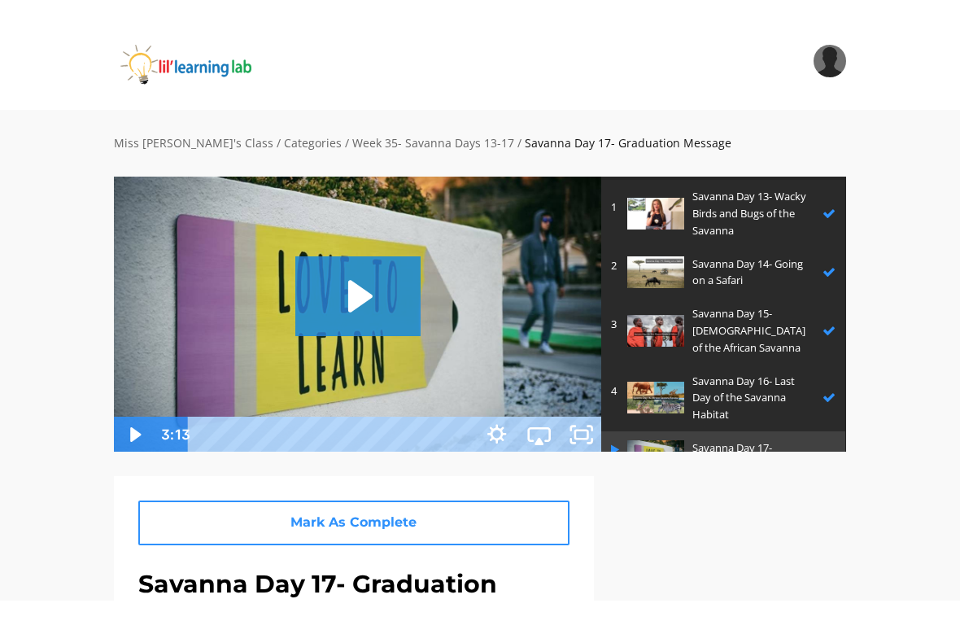
scroll to position [20, 0]
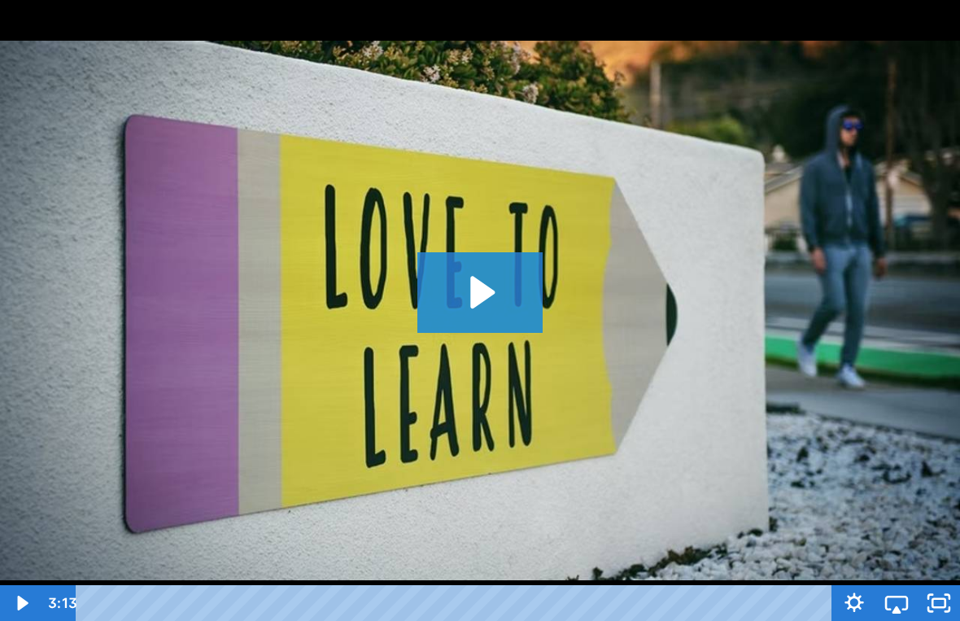
click at [492, 301] on icon "Play Video: sites/2147505858/video/aYZsOCDeRSWIy5BQHWDy_Last_Day_of_Class.mp4" at bounding box center [479, 292] width 125 height 80
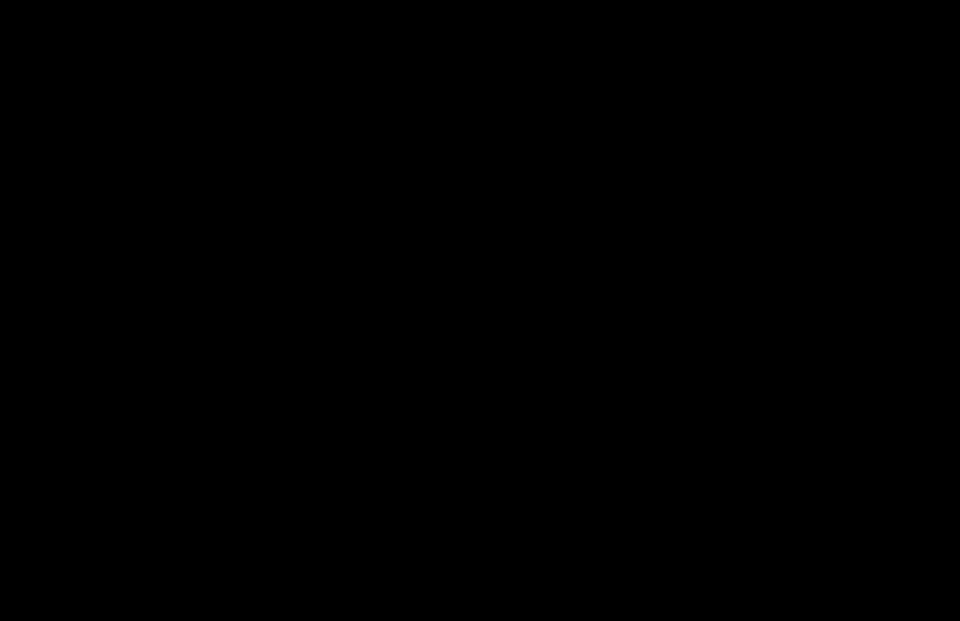
click at [167, 307] on div at bounding box center [480, 310] width 960 height 621
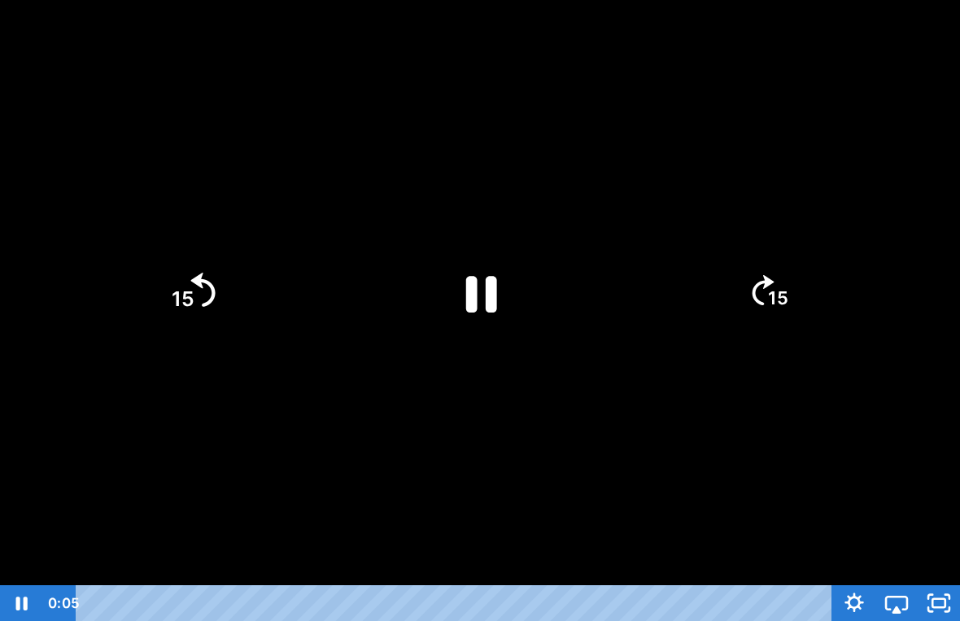
click at [173, 267] on icon "15" at bounding box center [192, 292] width 88 height 88
click at [474, 301] on icon "Pause" at bounding box center [481, 294] width 31 height 37
click at [928, 500] on div at bounding box center [480, 310] width 960 height 621
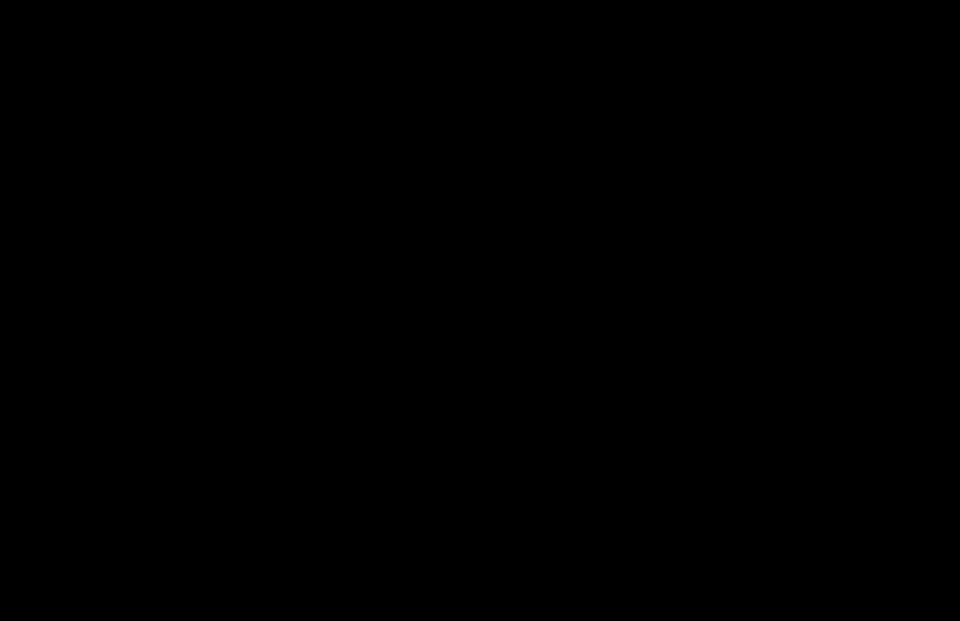
click at [519, 254] on div at bounding box center [480, 310] width 960 height 621
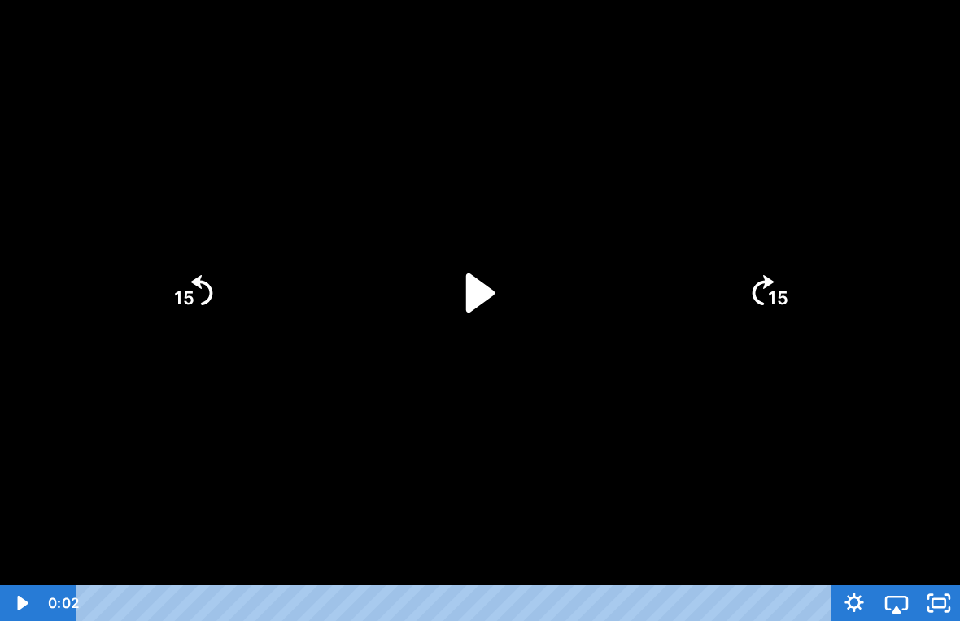
click at [488, 309] on icon "Play Video" at bounding box center [480, 293] width 112 height 112
click at [758, 474] on div at bounding box center [480, 310] width 960 height 621
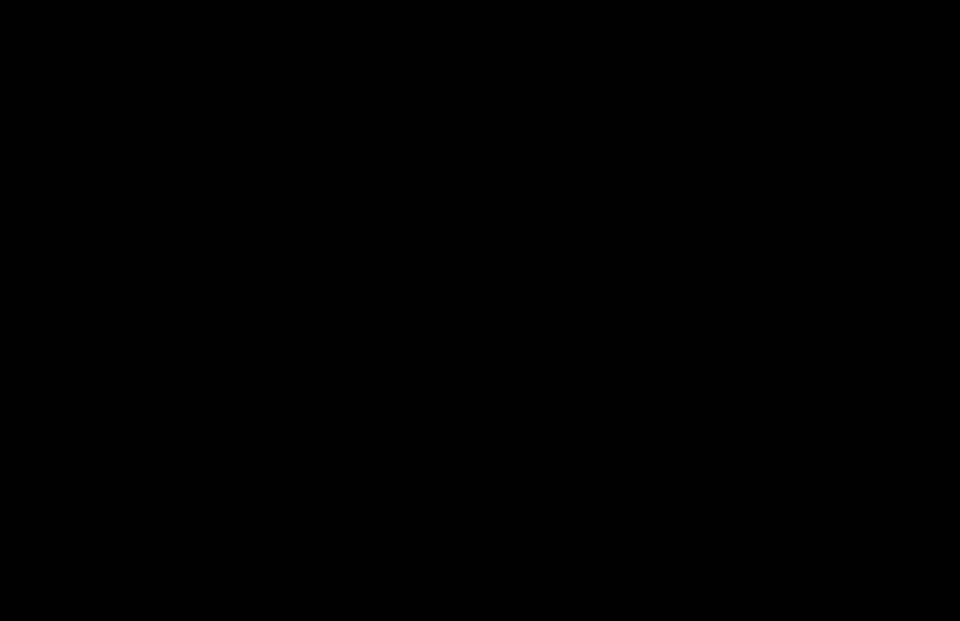
click at [107, 476] on div at bounding box center [480, 310] width 960 height 621
click at [915, 579] on icon "Airplay" at bounding box center [897, 603] width 50 height 43
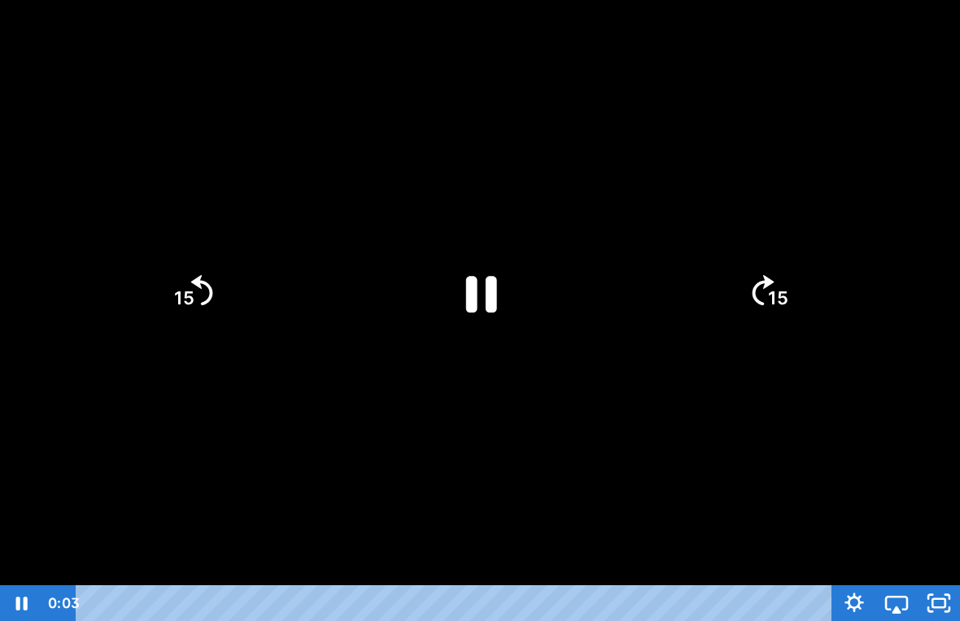
click at [490, 313] on icon "Pause" at bounding box center [480, 293] width 112 height 112
click at [470, 285] on icon "Play Video" at bounding box center [480, 292] width 28 height 39
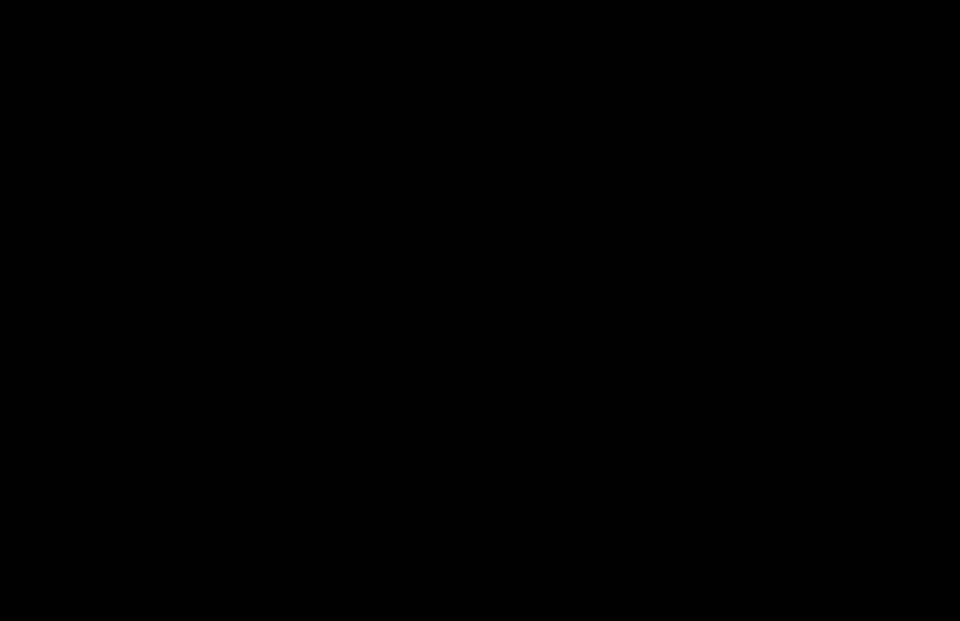
click at [554, 438] on div at bounding box center [480, 310] width 960 height 621
click at [562, 357] on div at bounding box center [480, 310] width 960 height 621
click at [565, 370] on div at bounding box center [480, 310] width 960 height 621
click at [562, 369] on div at bounding box center [480, 310] width 960 height 621
click at [572, 232] on div at bounding box center [480, 310] width 960 height 621
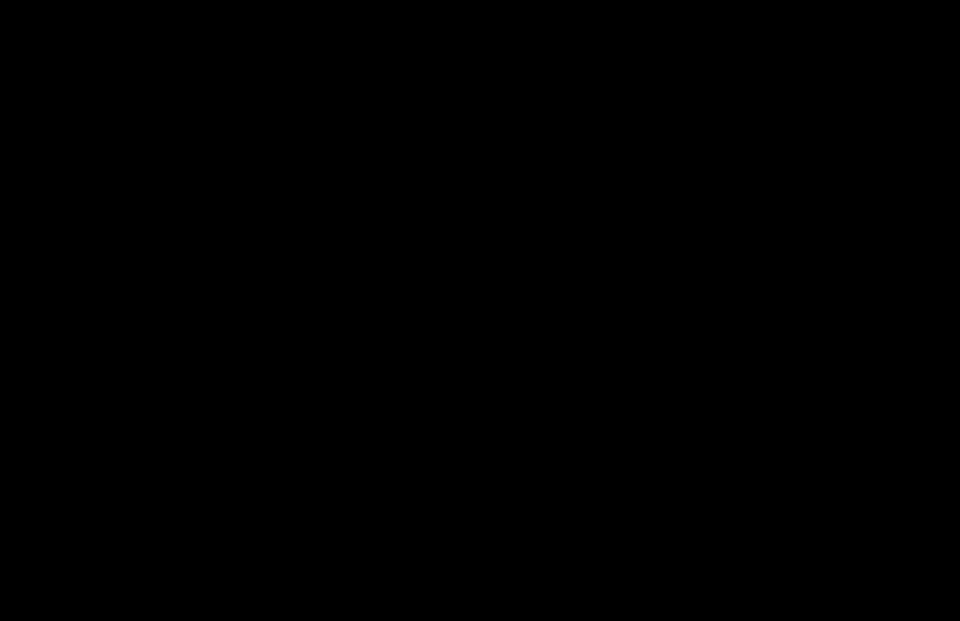
click at [941, 567] on div at bounding box center [480, 310] width 960 height 621
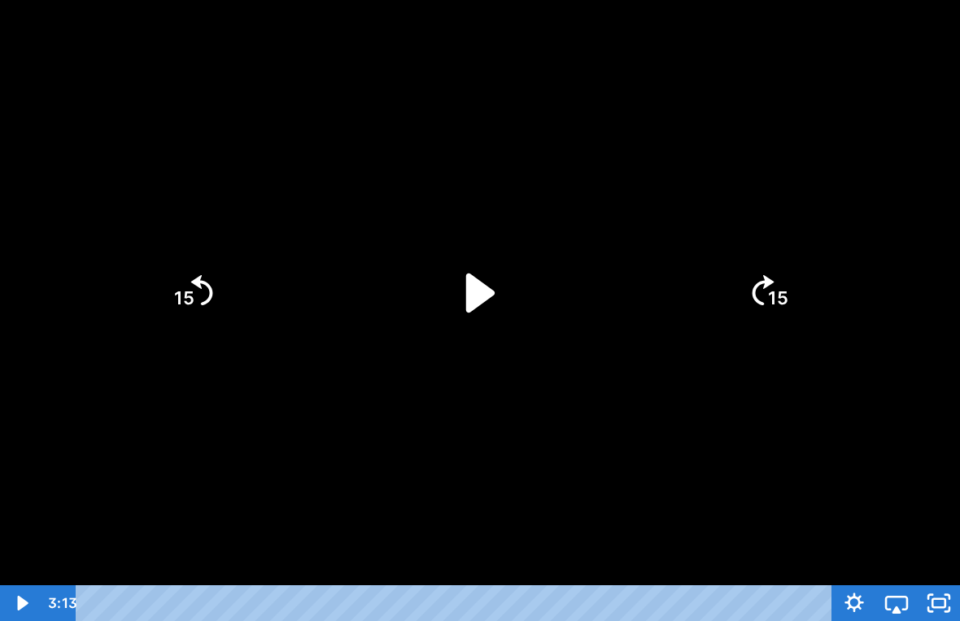
click at [956, 579] on icon "Unfullscreen" at bounding box center [939, 603] width 42 height 36
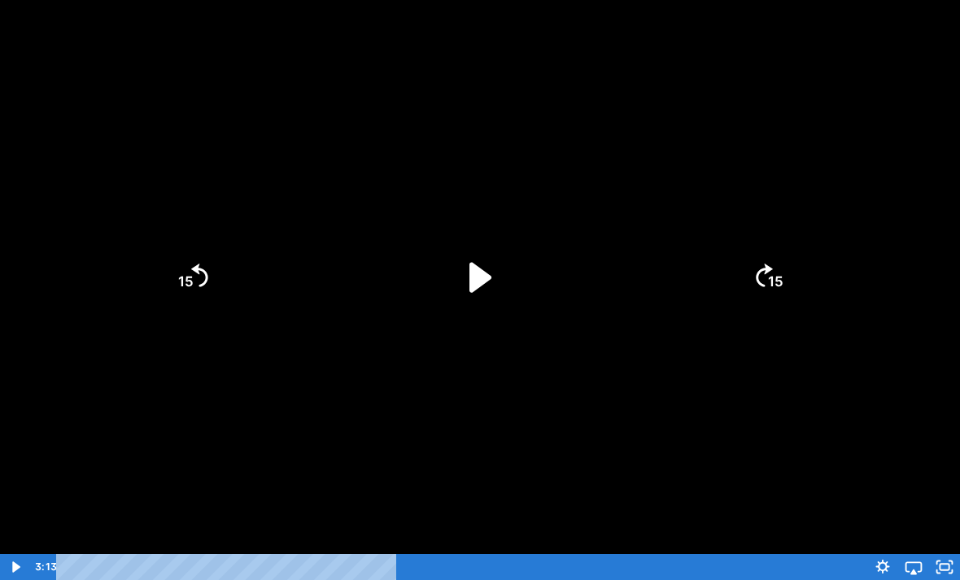
scroll to position [125, 0]
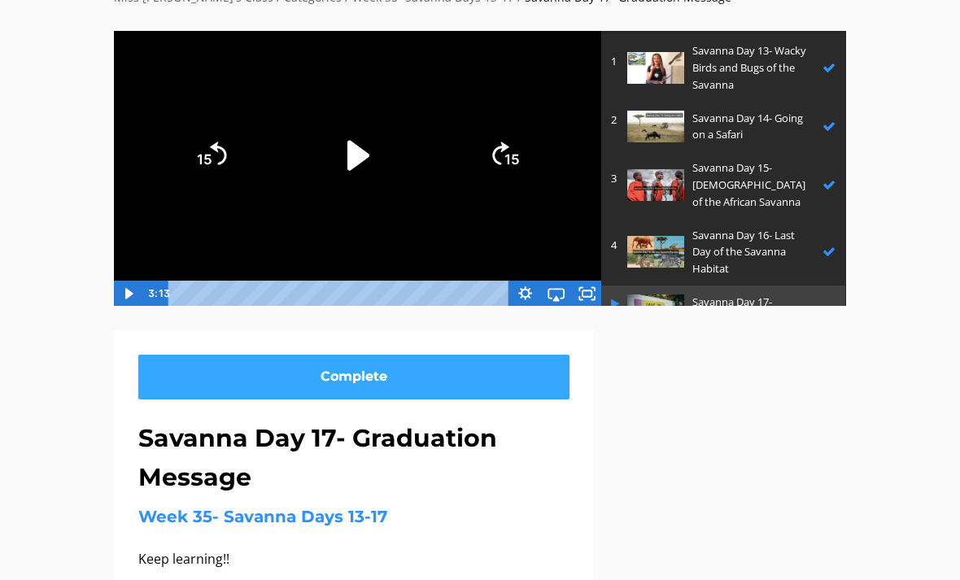
click at [535, 383] on link "Complete" at bounding box center [353, 377] width 431 height 45
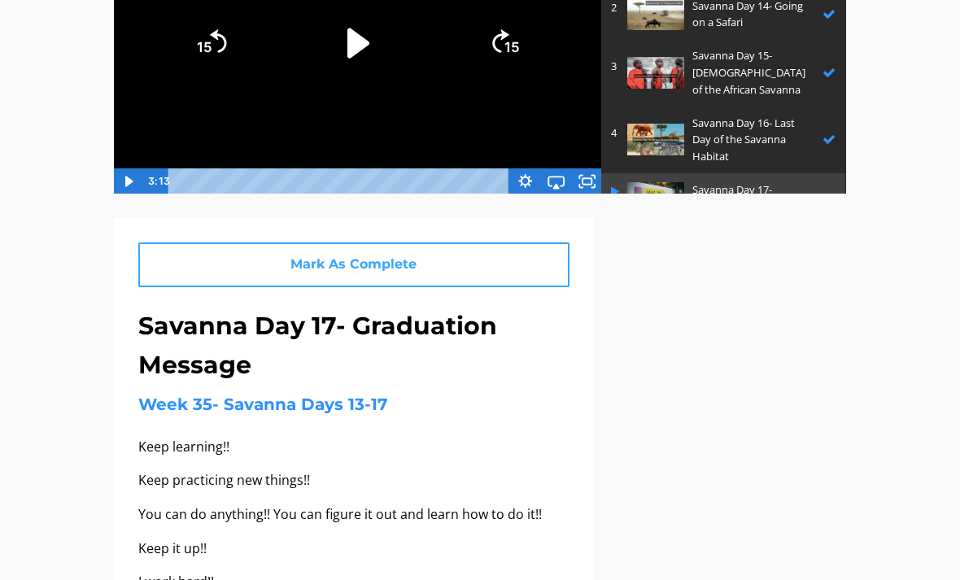
scroll to position [238, 0]
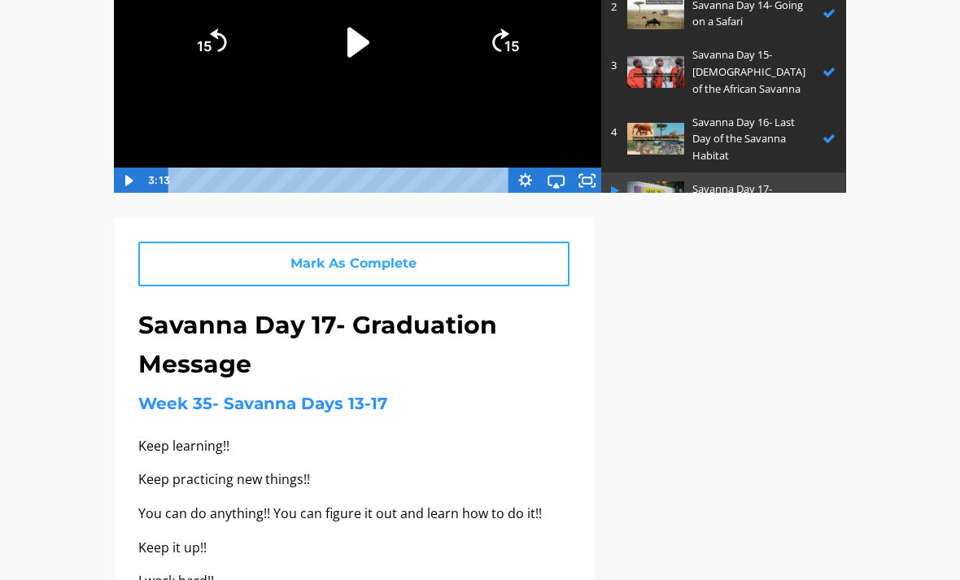
click at [521, 256] on link "Mark As Complete" at bounding box center [353, 264] width 431 height 45
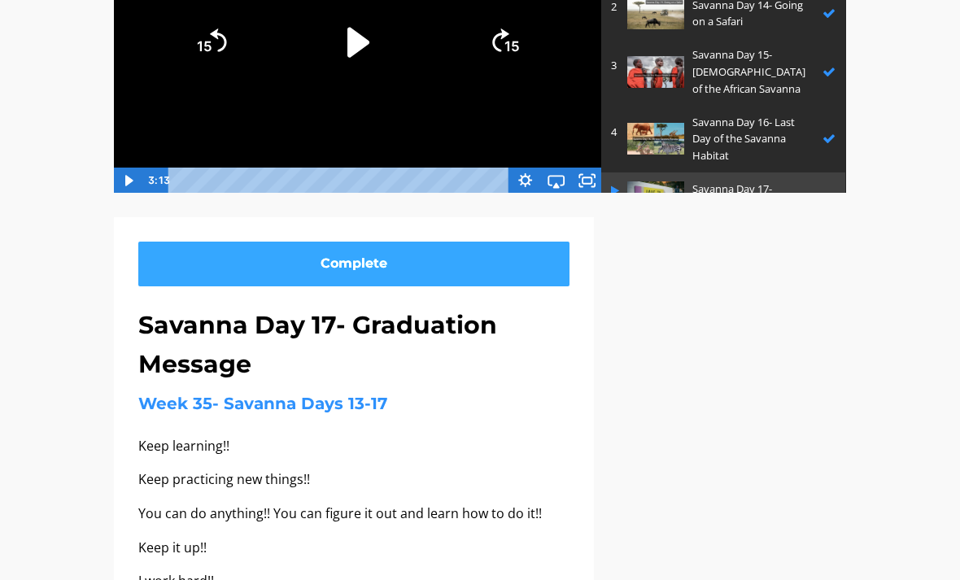
click at [534, 267] on link "Complete" at bounding box center [353, 264] width 431 height 45
click at [526, 267] on link "Complete" at bounding box center [353, 264] width 431 height 45
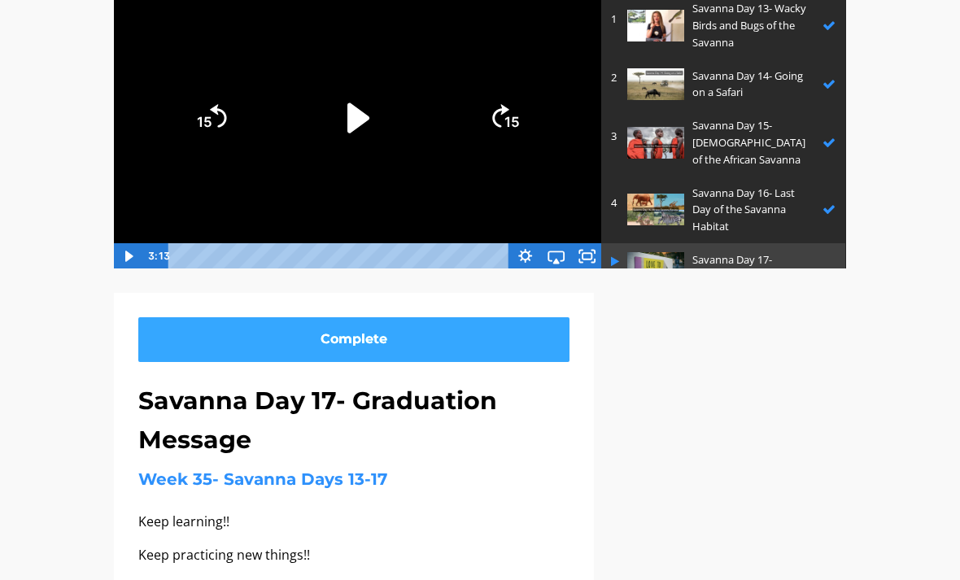
scroll to position [70, 0]
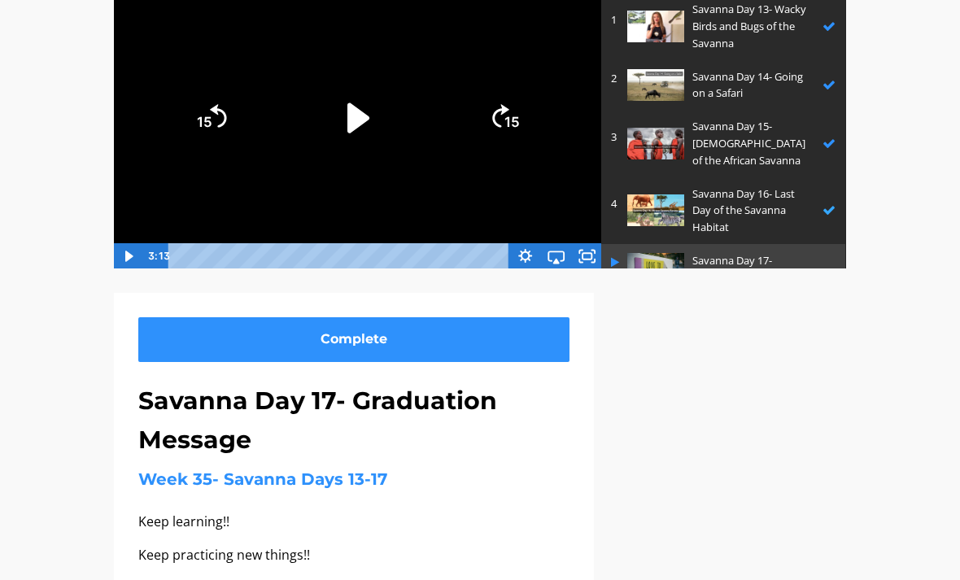
click at [740, 193] on p "Savanna Day 16- Last Day of the Savanna Habitat" at bounding box center [754, 211] width 122 height 50
click at [792, 177] on link "4 Savanna Day 16- Last Day of the Savanna Habitat" at bounding box center [723, 210] width 244 height 67
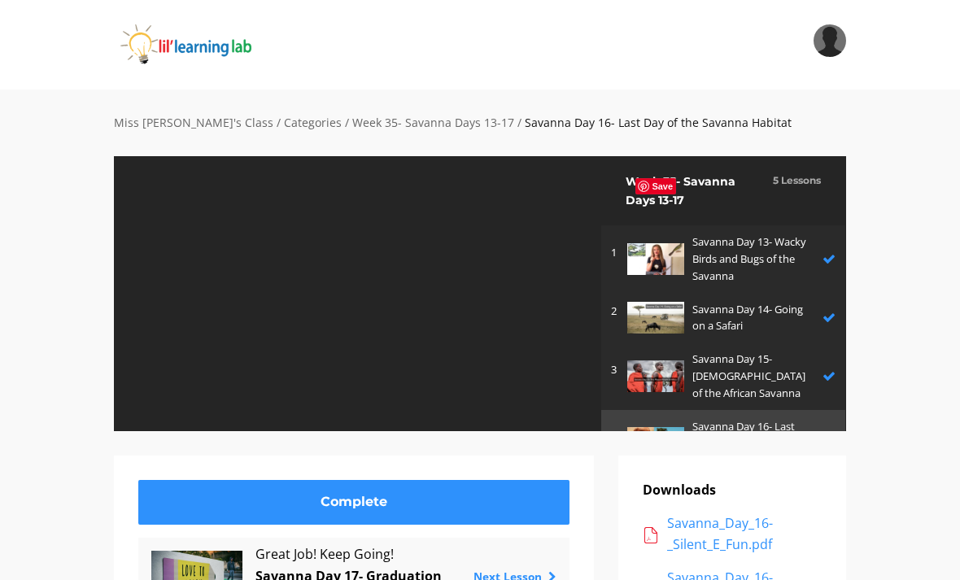
scroll to position [71, 0]
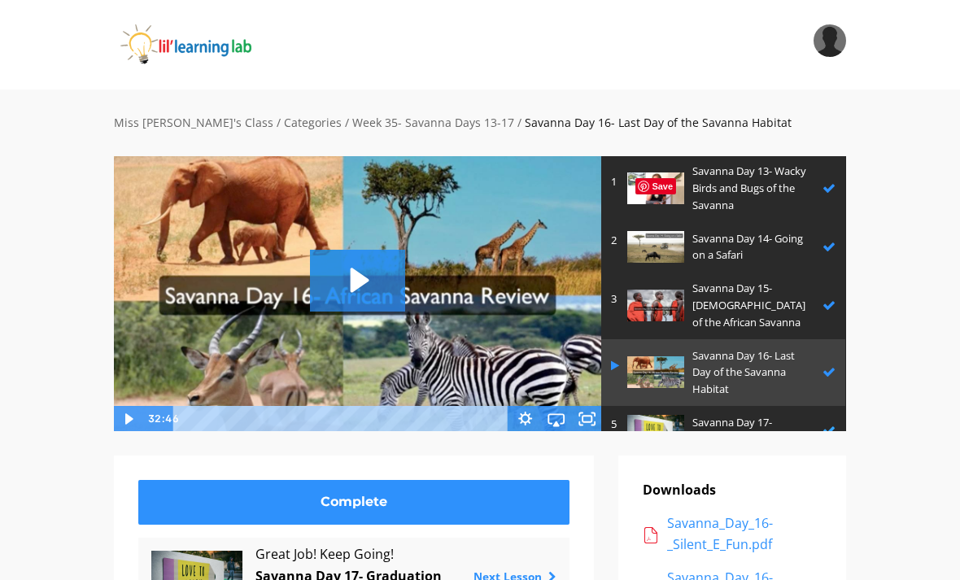
click at [778, 414] on p "Savanna Day 17- Graduation Message" at bounding box center [754, 431] width 122 height 34
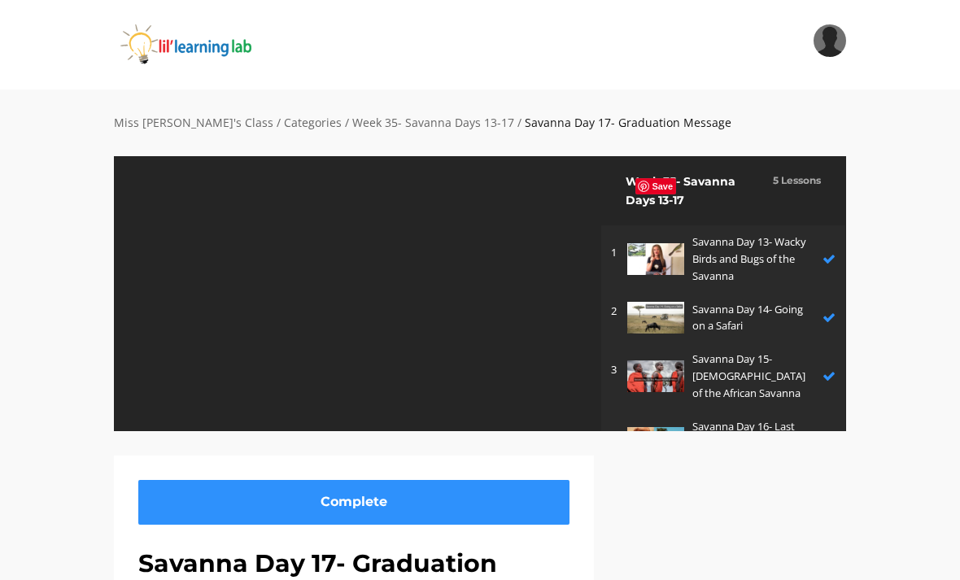
scroll to position [71, 0]
